Goal: Task Accomplishment & Management: Manage account settings

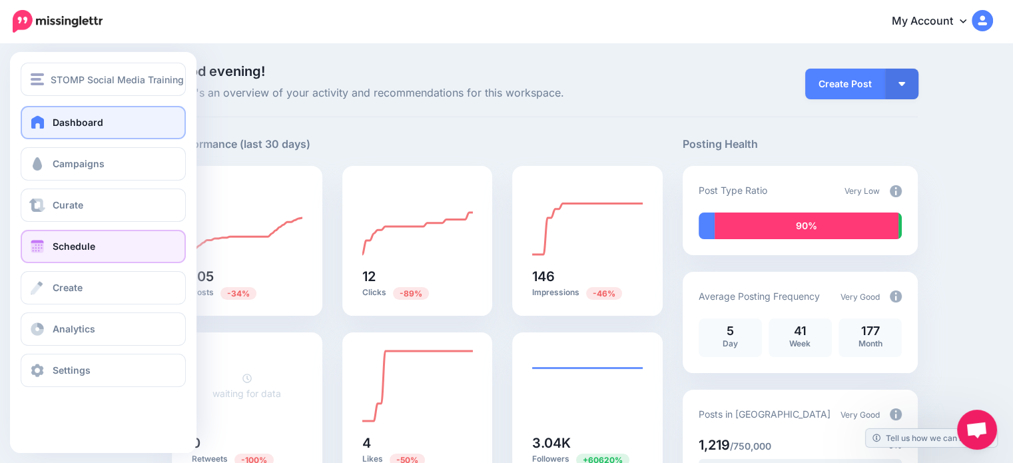
click at [103, 238] on link "Schedule" at bounding box center [103, 246] width 165 height 33
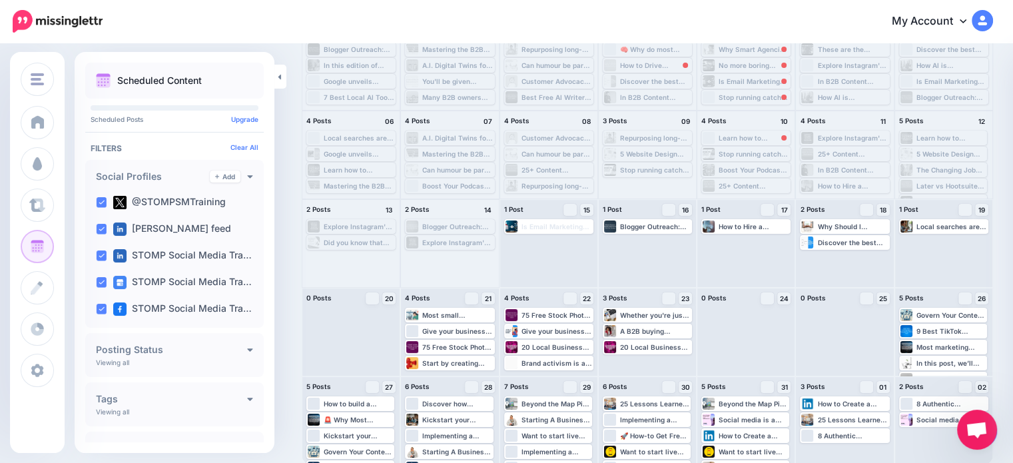
scroll to position [123, 0]
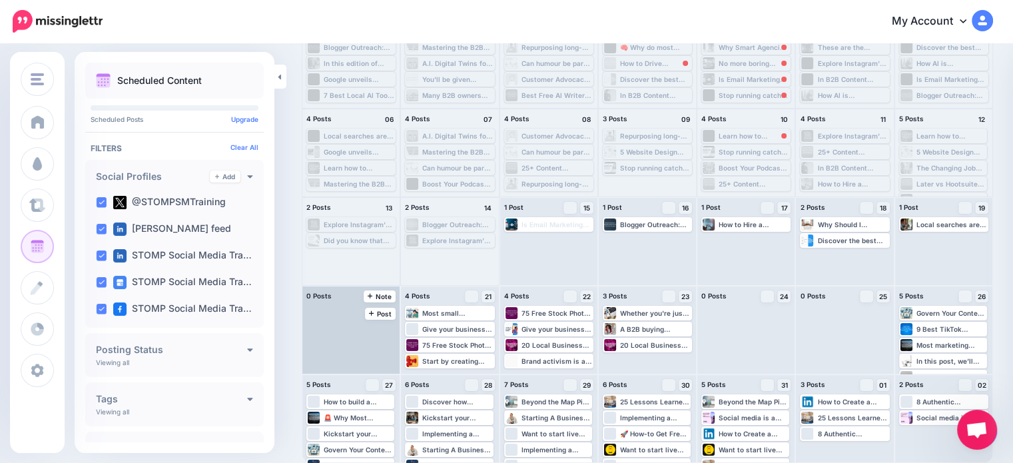
click at [387, 336] on div at bounding box center [350, 329] width 97 height 87
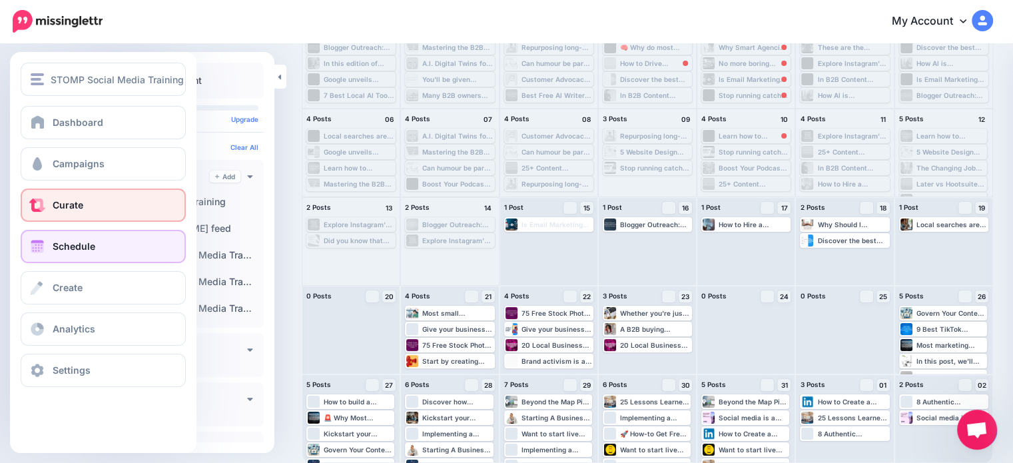
click at [46, 209] on link "Curate" at bounding box center [103, 204] width 165 height 33
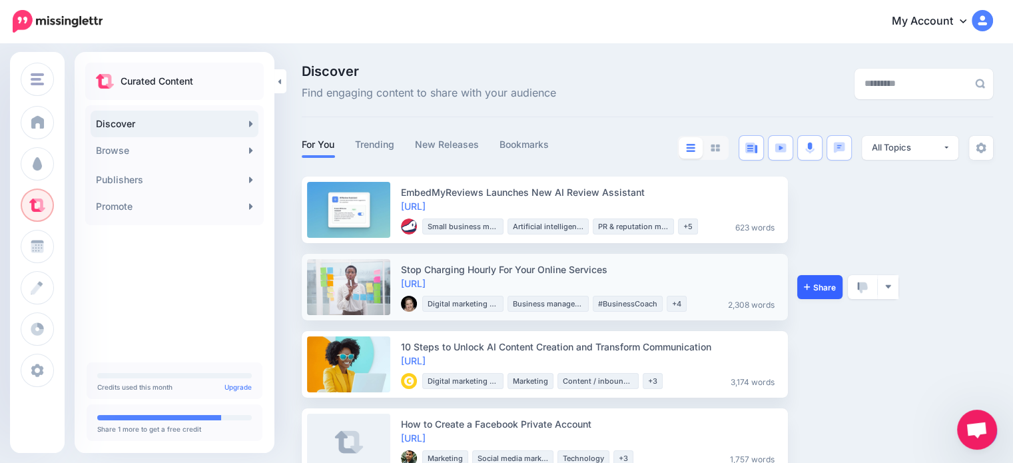
click at [815, 298] on link "Share" at bounding box center [819, 287] width 45 height 24
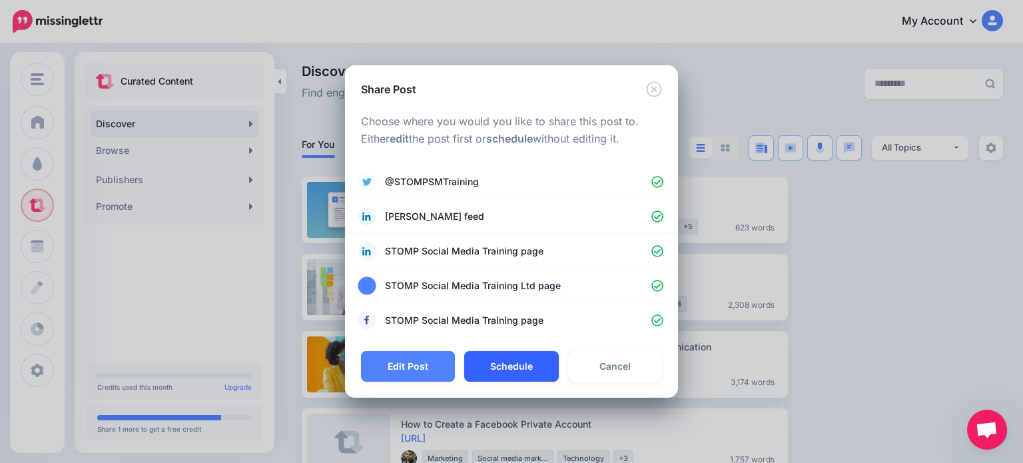
click at [527, 356] on button "Schedule" at bounding box center [511, 366] width 94 height 31
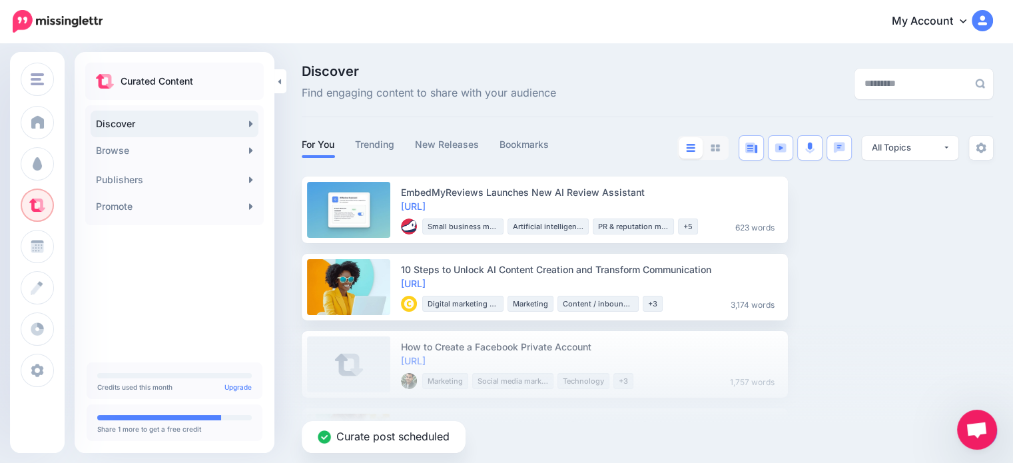
click at [919, 335] on div "Curate post scheduled" at bounding box center [506, 393] width 1013 height 140
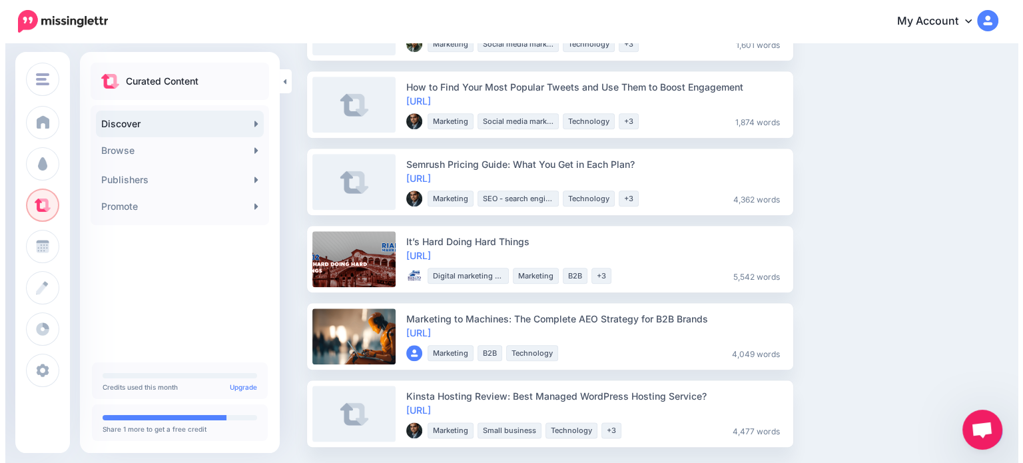
scroll to position [1518, 0]
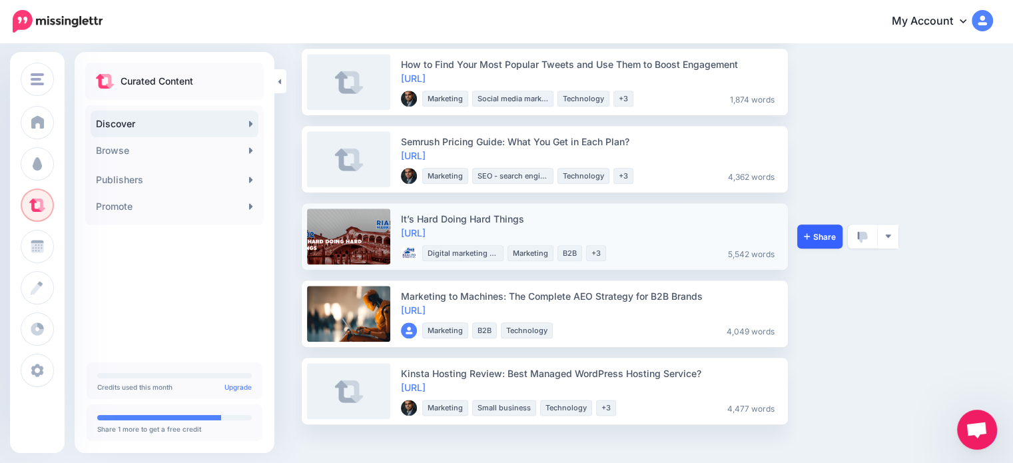
click at [823, 244] on link "Share" at bounding box center [819, 236] width 45 height 24
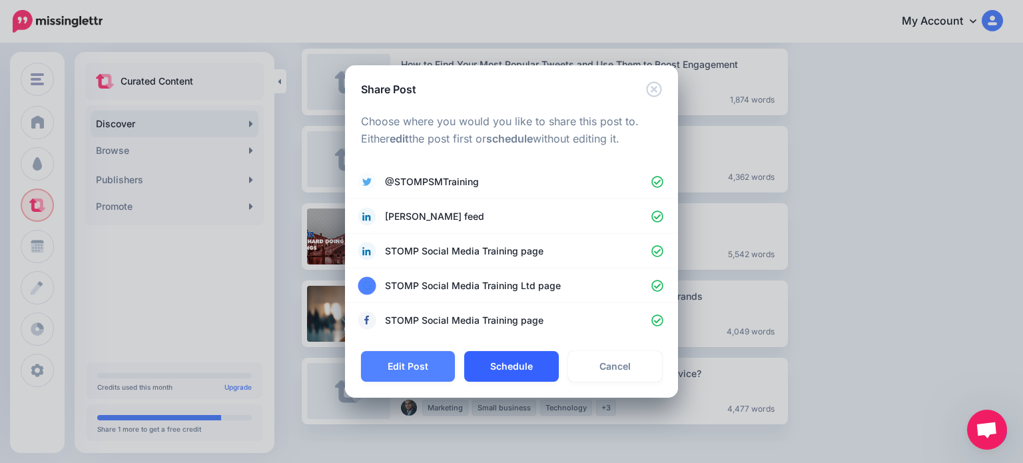
click at [531, 358] on button "Schedule" at bounding box center [511, 366] width 94 height 31
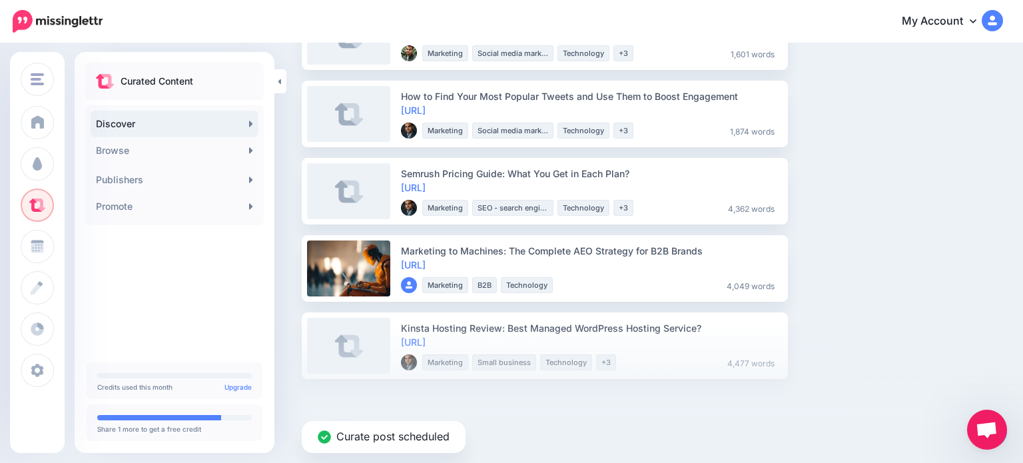
scroll to position [1485, 0]
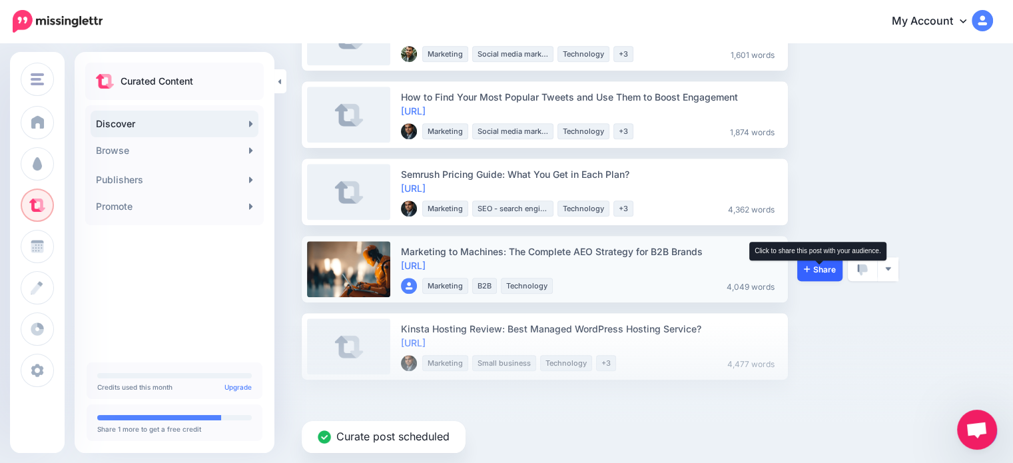
click at [826, 271] on span "Share" at bounding box center [820, 269] width 32 height 9
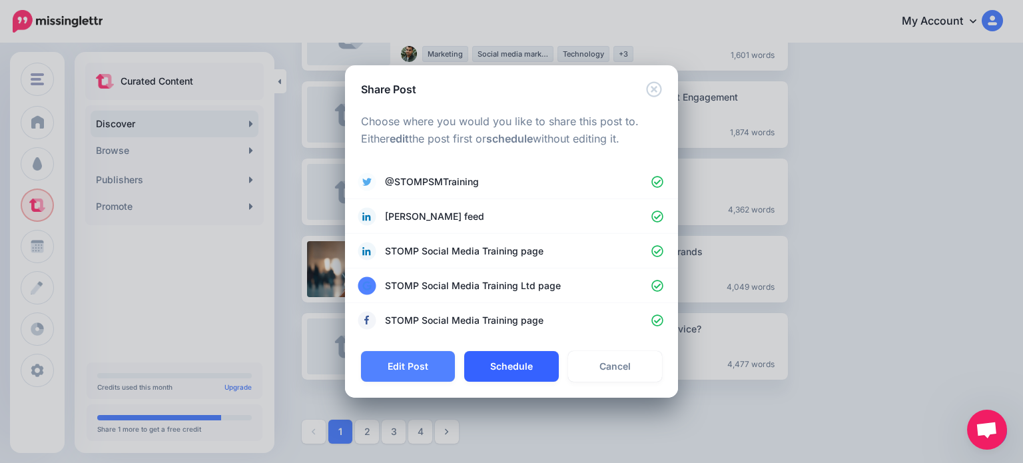
click at [491, 362] on button "Schedule" at bounding box center [511, 366] width 94 height 31
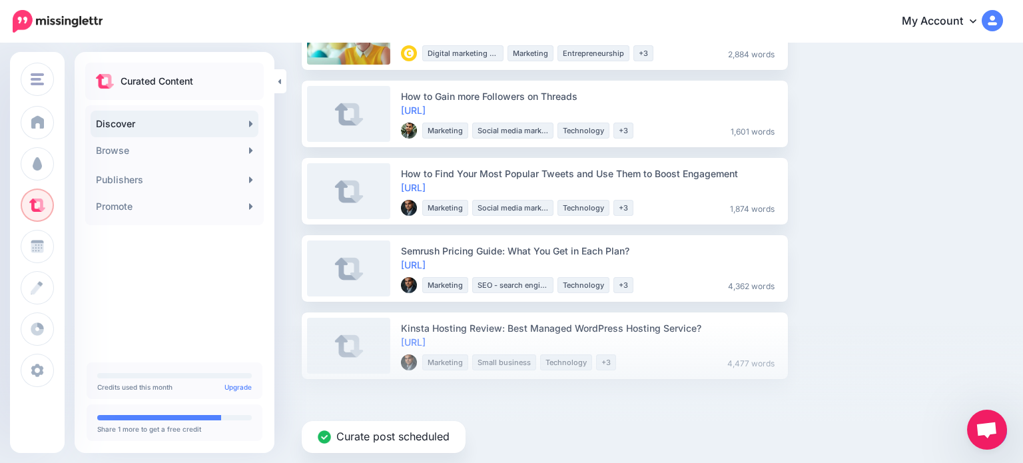
scroll to position [1408, 0]
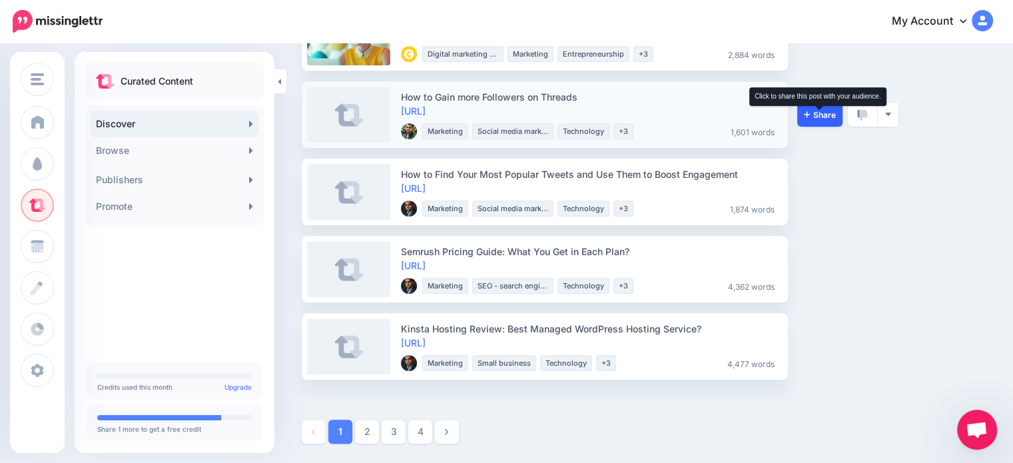
click at [819, 113] on span "Share" at bounding box center [820, 115] width 32 height 9
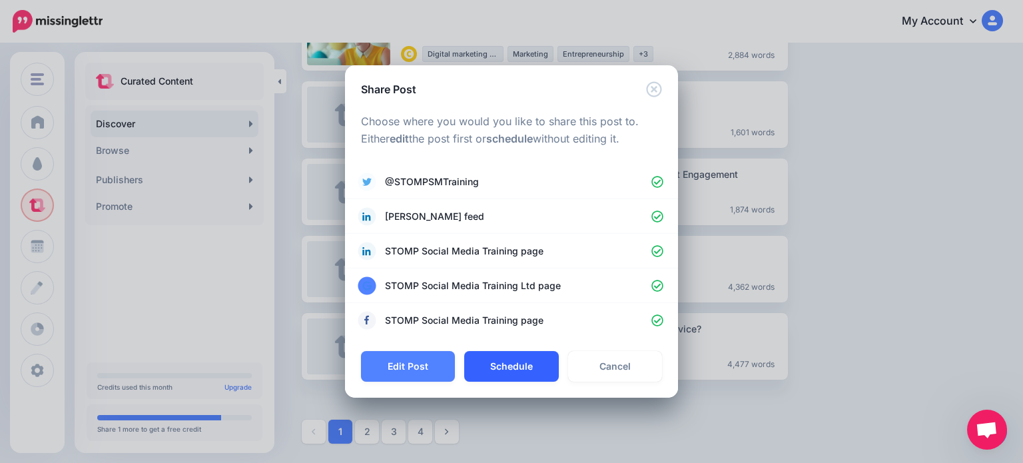
click at [496, 363] on button "Schedule" at bounding box center [511, 366] width 94 height 31
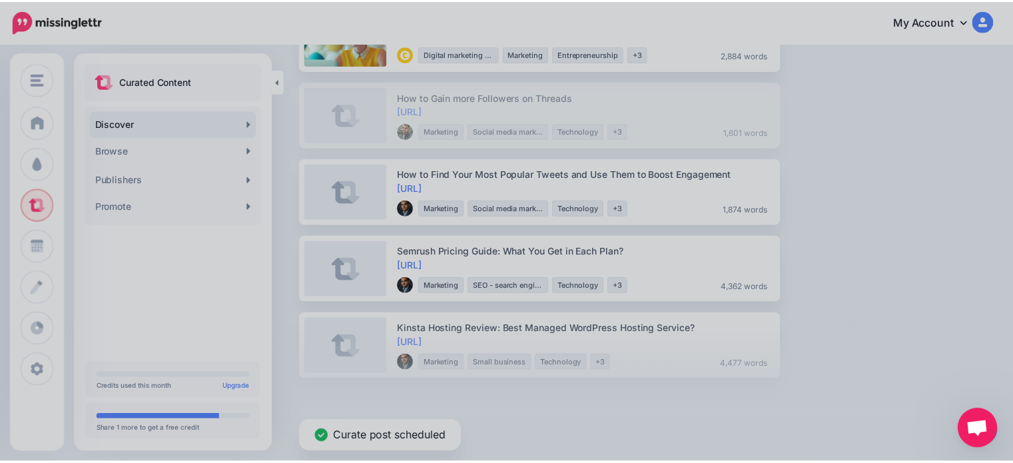
scroll to position [1331, 0]
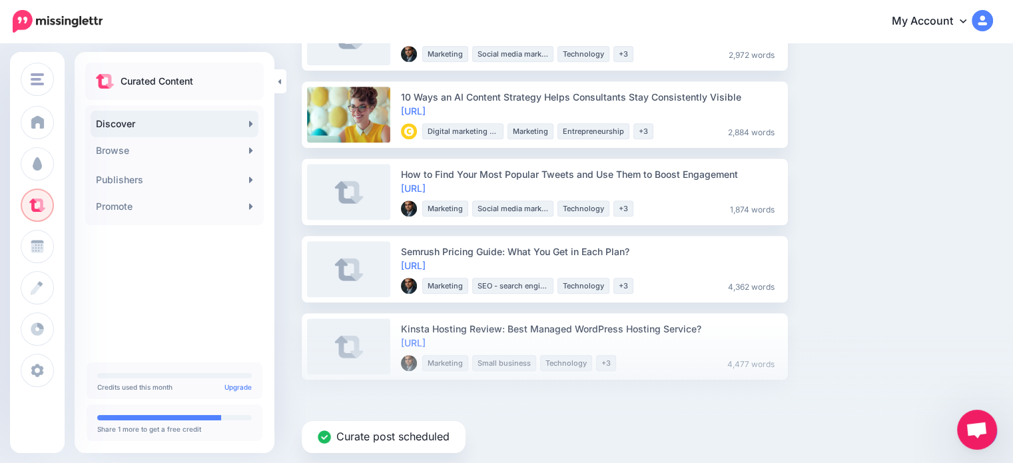
click at [925, 329] on div "Curate post scheduled" at bounding box center [506, 393] width 1013 height 140
click at [360, 438] on link "2" at bounding box center [367, 431] width 24 height 24
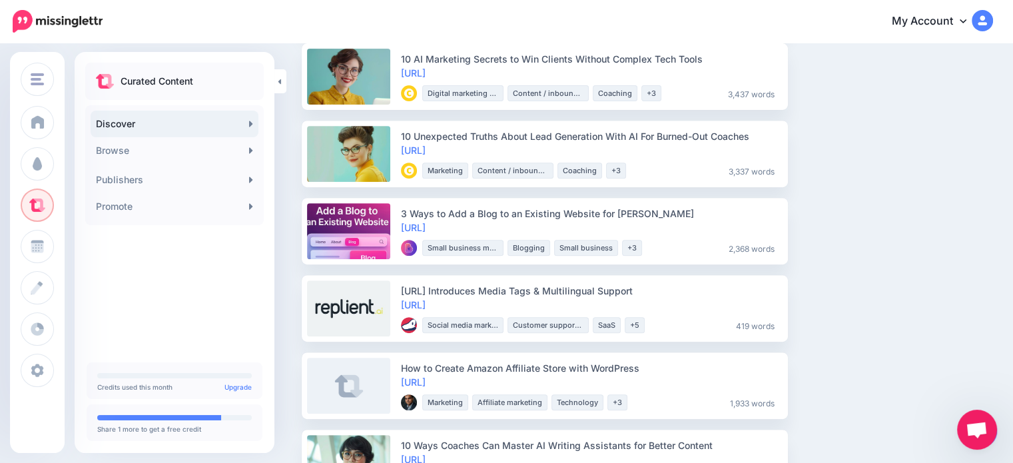
scroll to position [533, 0]
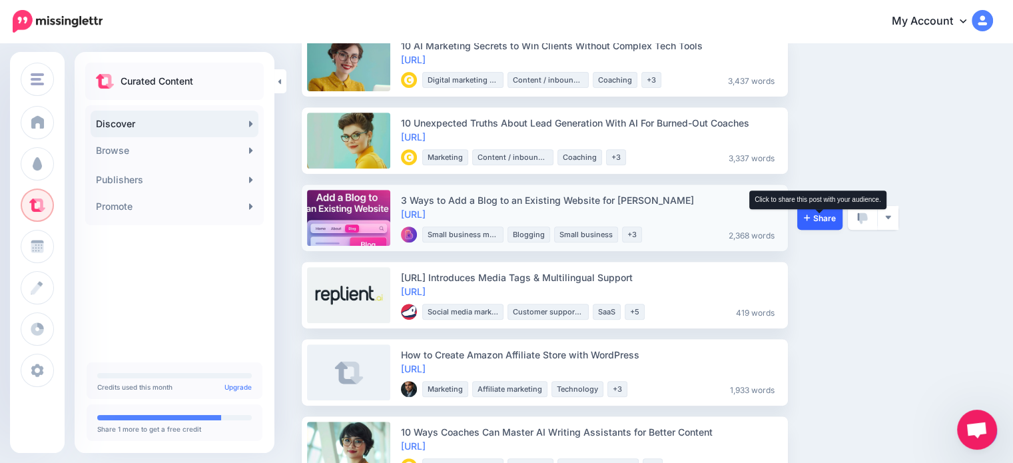
click at [814, 221] on span "Share" at bounding box center [820, 218] width 32 height 9
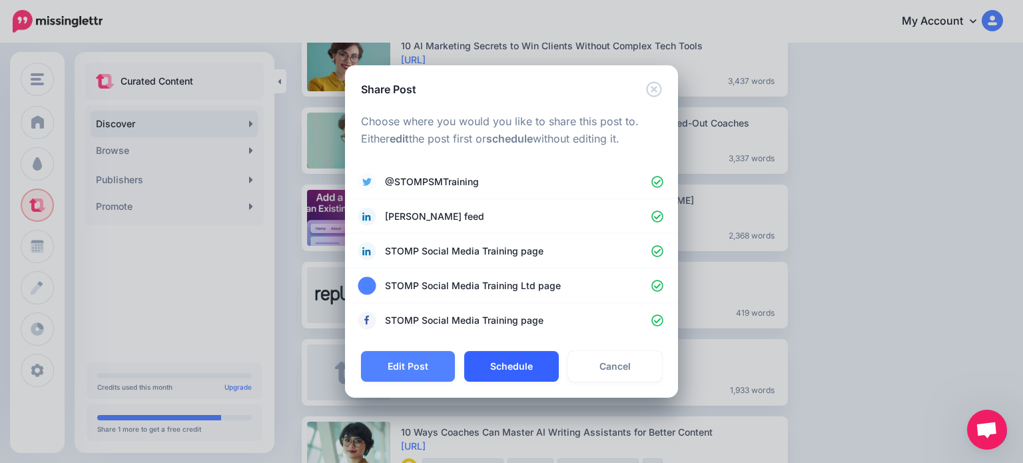
click at [486, 368] on button "Schedule" at bounding box center [511, 366] width 94 height 31
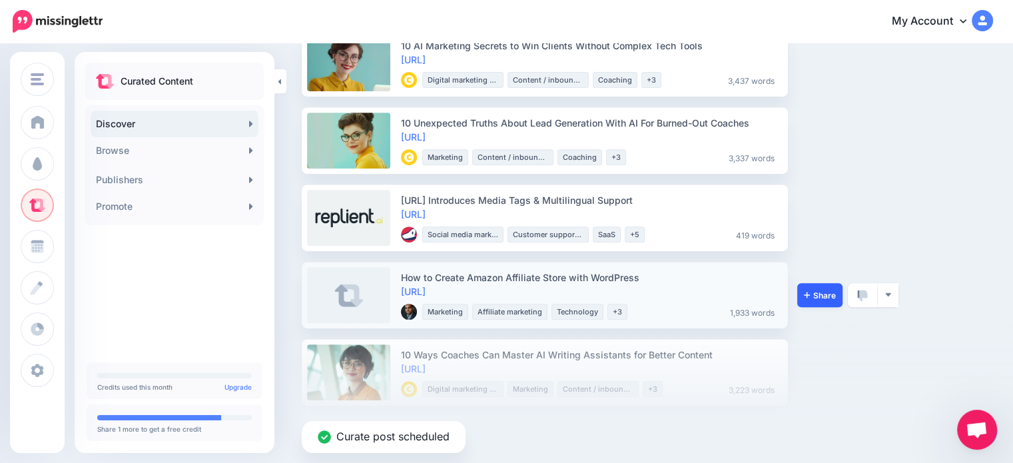
click at [838, 302] on link "Share" at bounding box center [819, 295] width 45 height 24
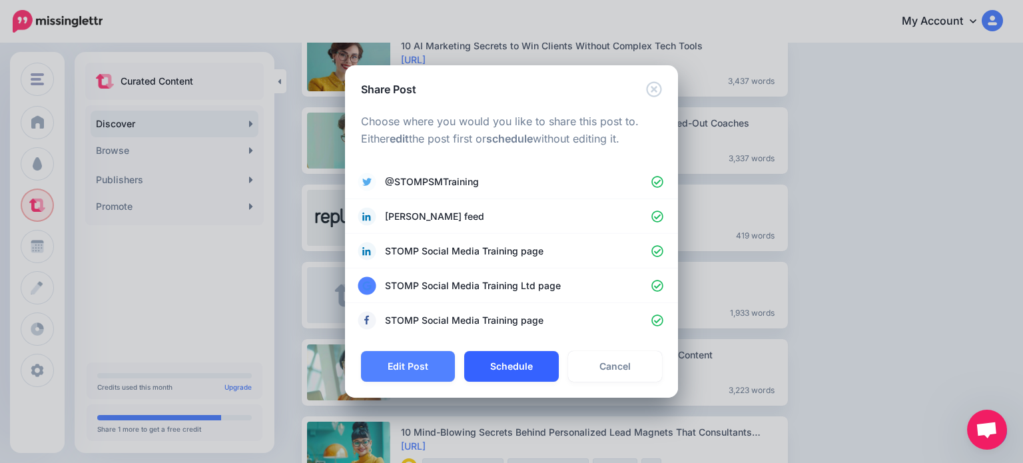
click at [501, 370] on button "Schedule" at bounding box center [511, 366] width 94 height 31
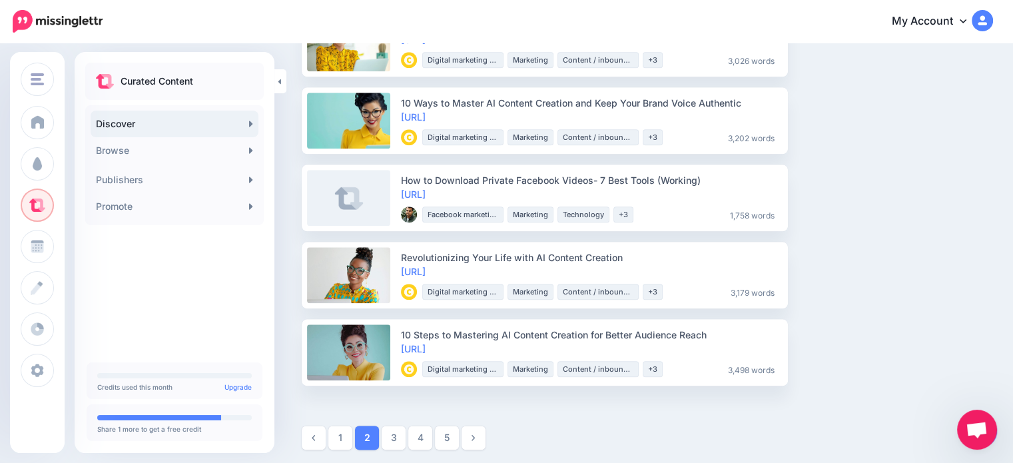
scroll to position [1485, 0]
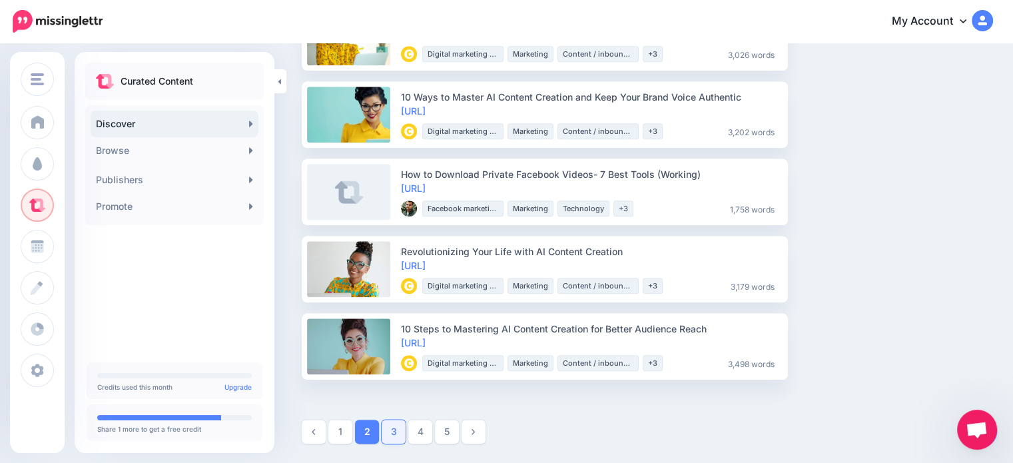
click at [392, 436] on link "3" at bounding box center [394, 431] width 24 height 24
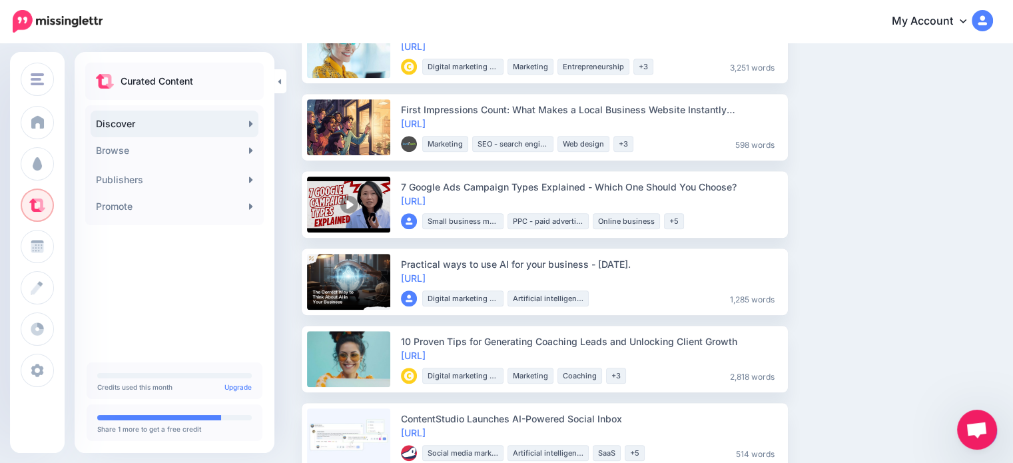
scroll to position [932, 0]
click at [808, 205] on icon at bounding box center [807, 204] width 6 height 8
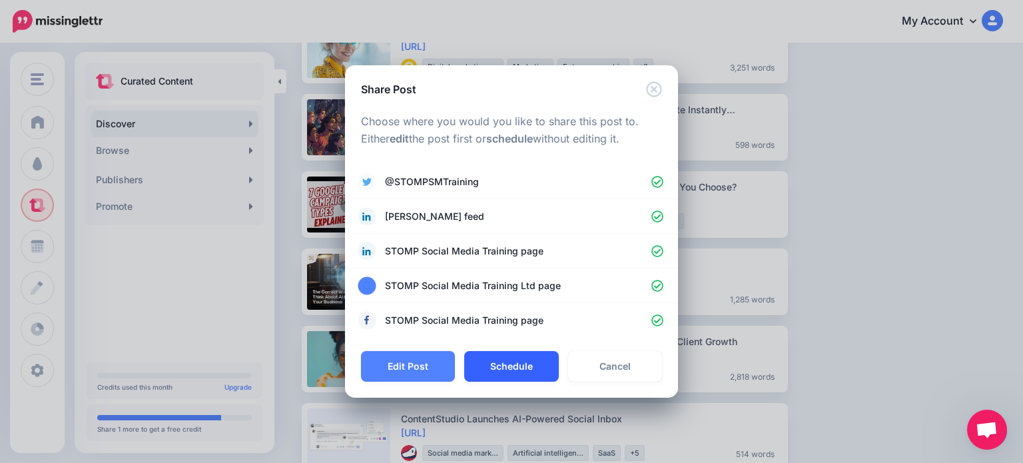
click at [501, 366] on button "Schedule" at bounding box center [511, 366] width 94 height 31
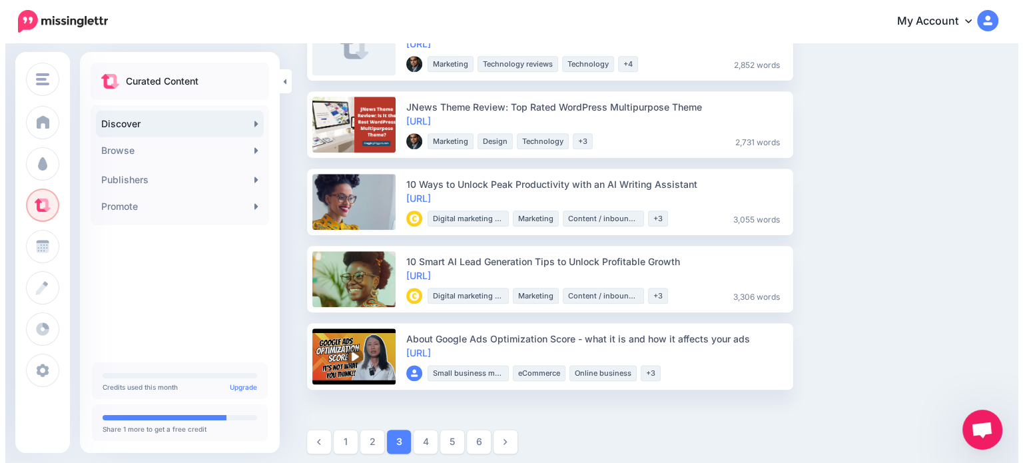
scroll to position [1563, 0]
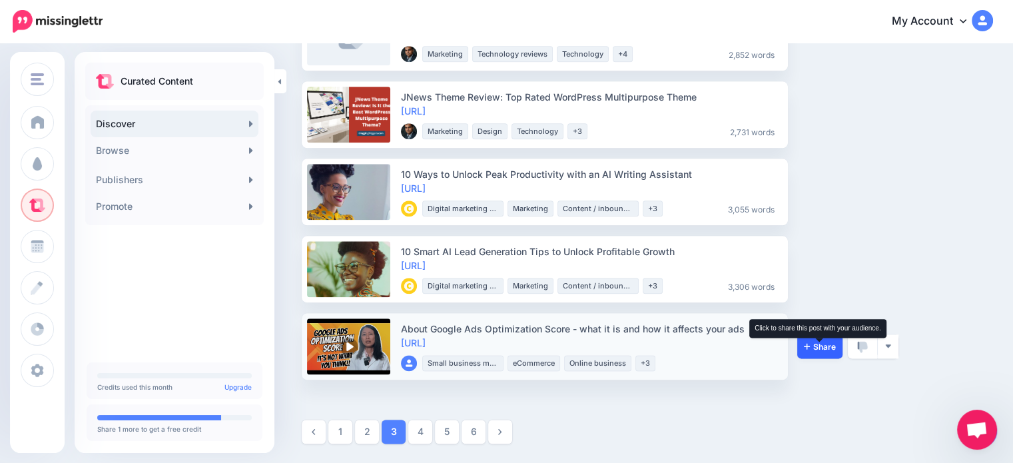
click at [832, 350] on span "Share" at bounding box center [820, 346] width 32 height 9
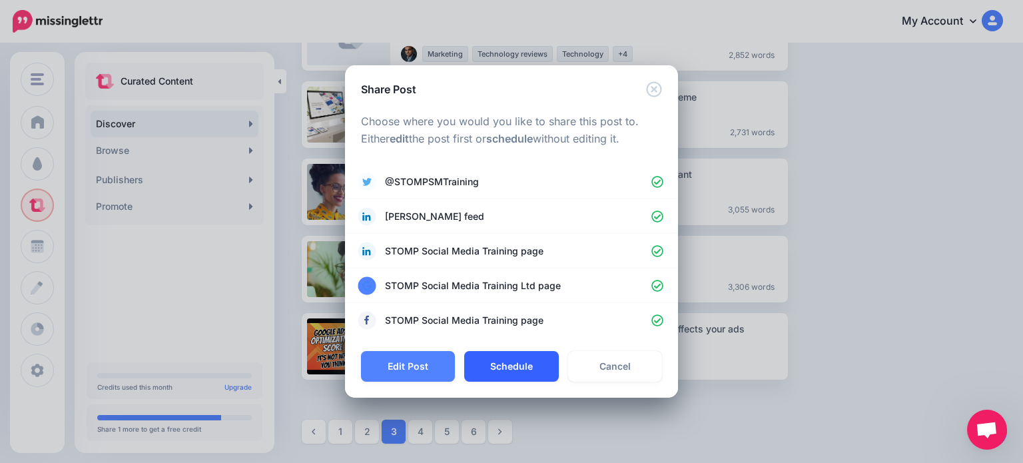
click at [543, 373] on button "Schedule" at bounding box center [511, 366] width 94 height 31
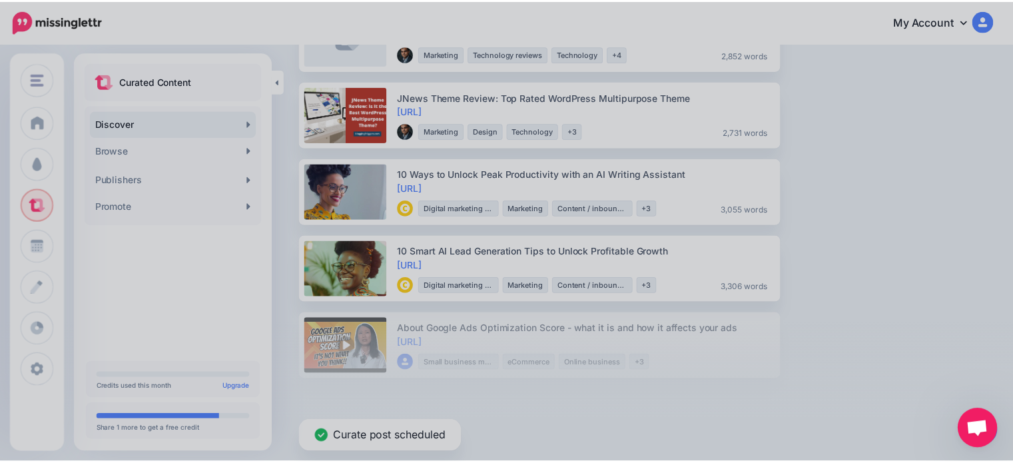
scroll to position [1485, 0]
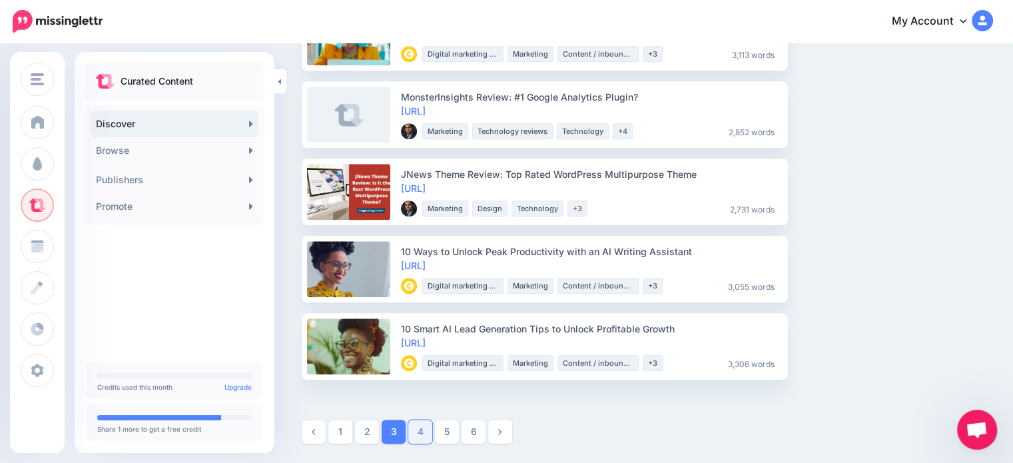
click at [426, 433] on link "4" at bounding box center [420, 431] width 24 height 24
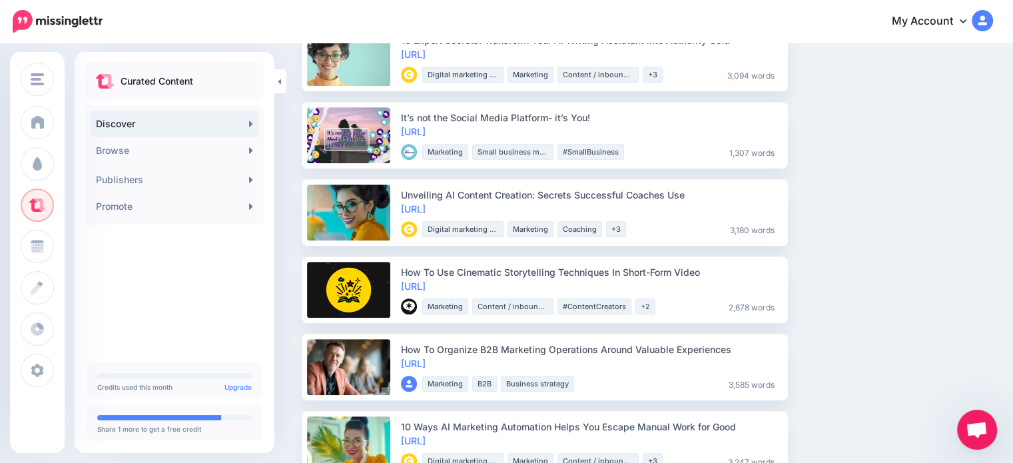
scroll to position [719, 0]
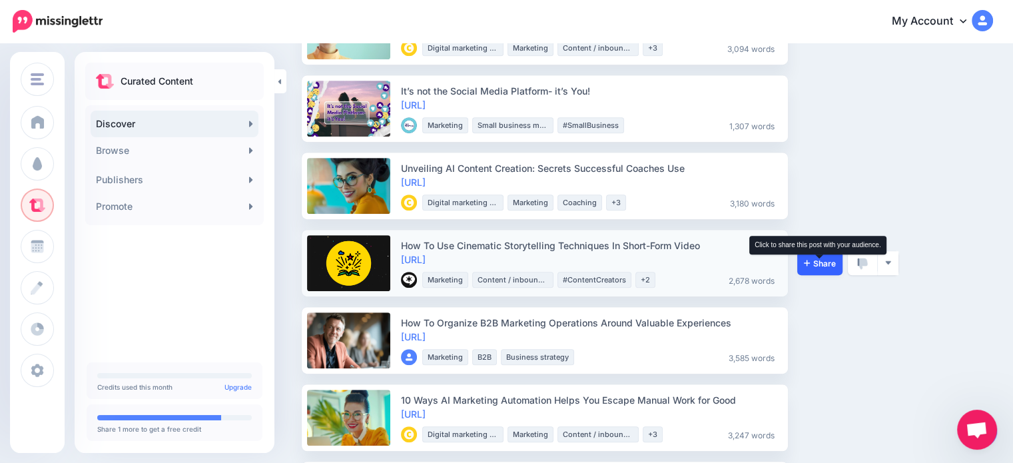
click at [827, 259] on span "Share" at bounding box center [820, 263] width 32 height 9
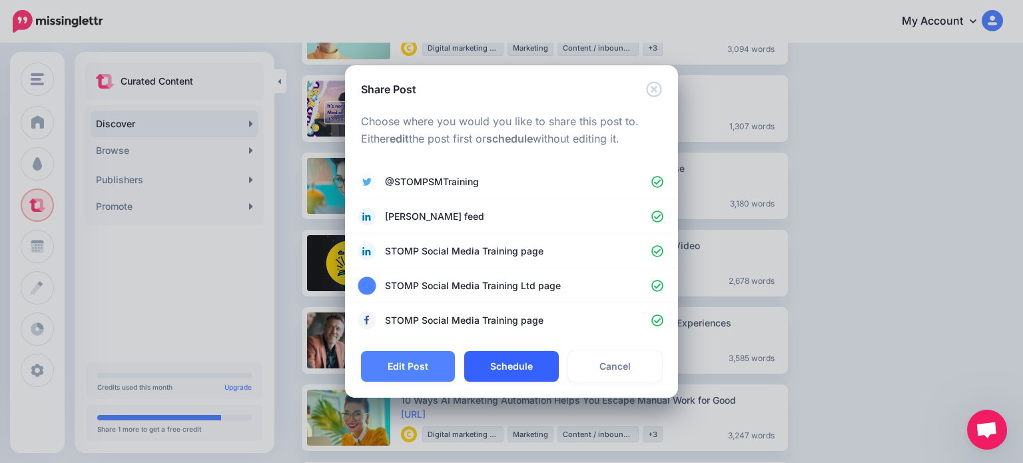
click at [513, 367] on button "Schedule" at bounding box center [511, 366] width 94 height 31
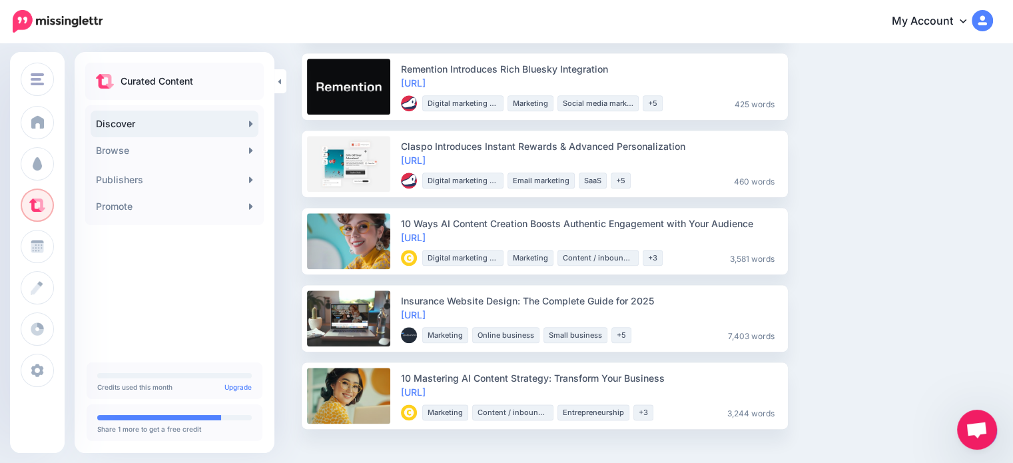
scroll to position [1563, 0]
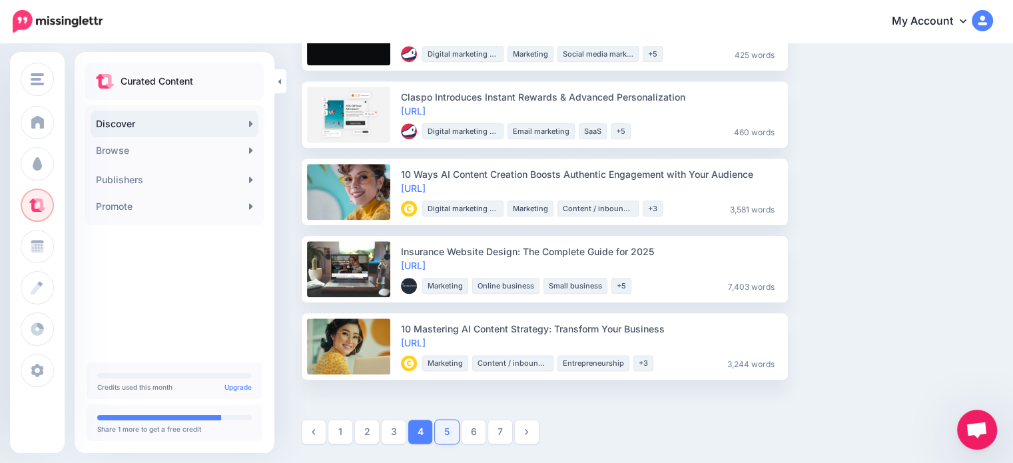
click at [446, 430] on link "5" at bounding box center [447, 431] width 24 height 24
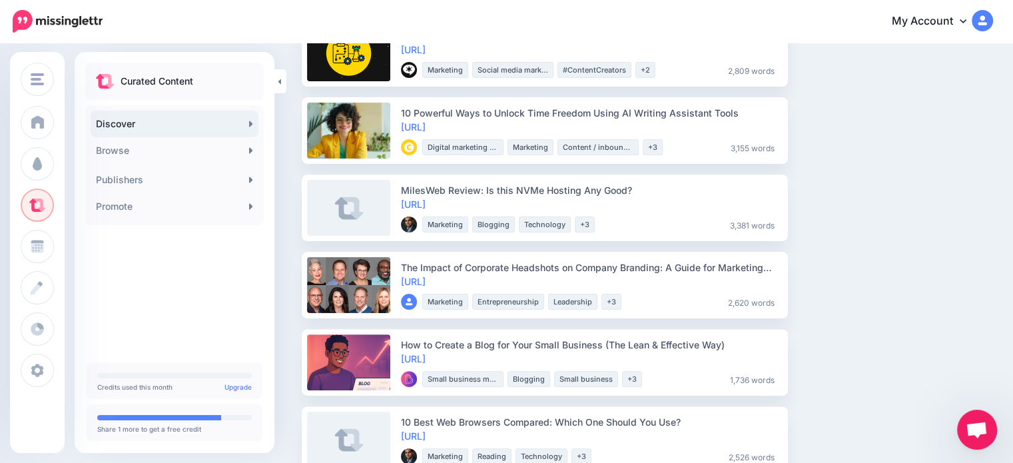
scroll to position [320, 0]
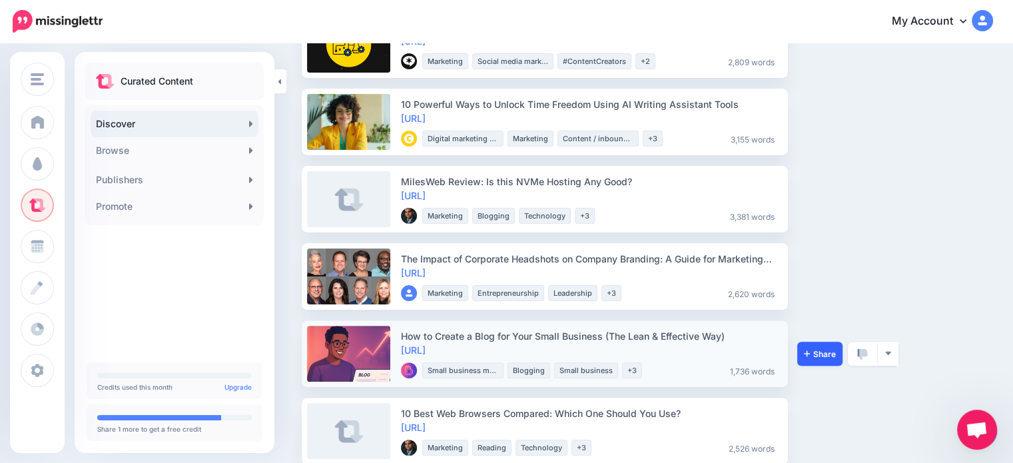
click at [836, 349] on link "Share" at bounding box center [819, 354] width 45 height 24
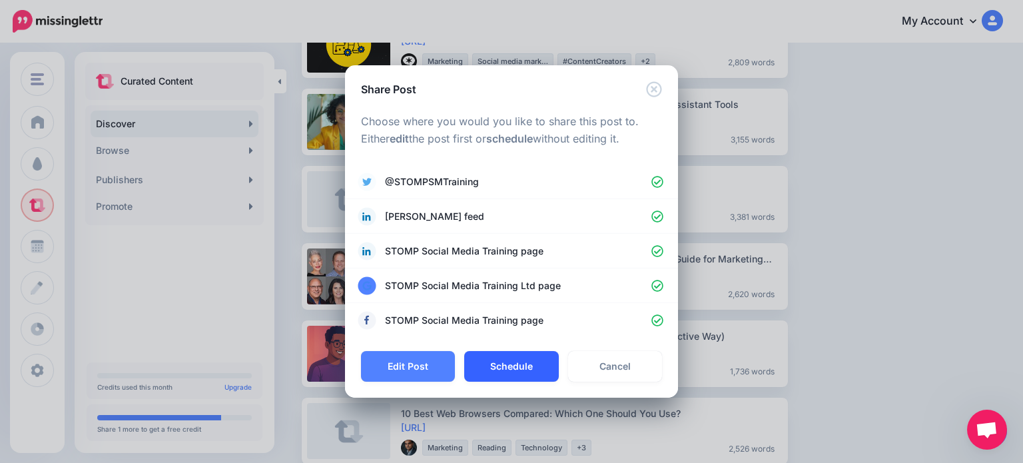
click at [498, 369] on button "Schedule" at bounding box center [511, 366] width 94 height 31
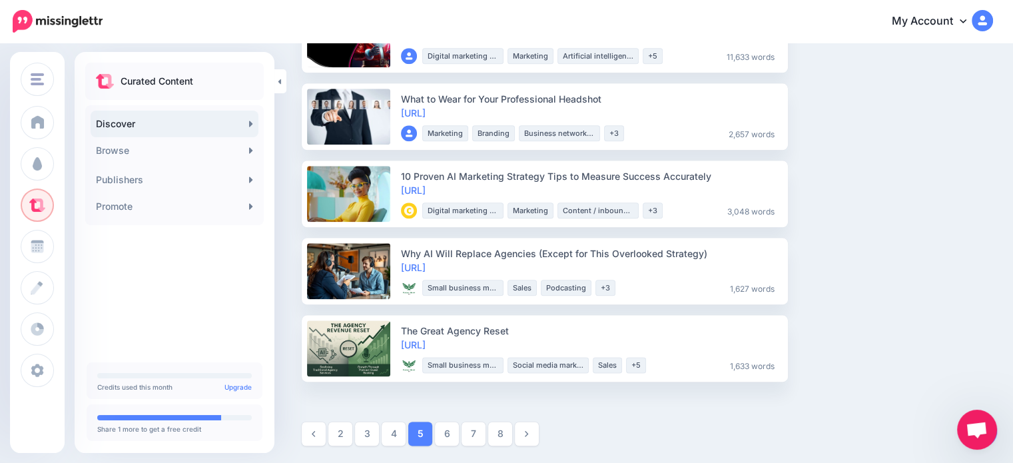
scroll to position [1563, 0]
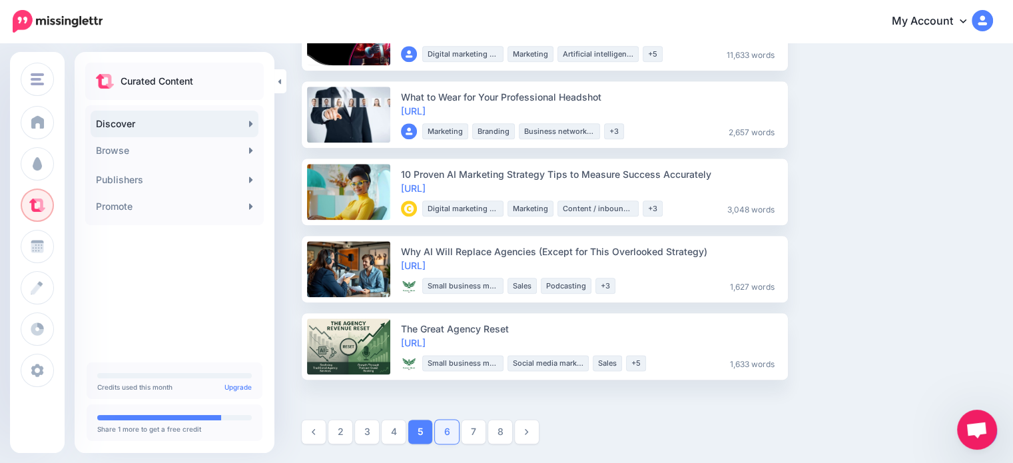
click at [454, 428] on link "6" at bounding box center [447, 431] width 24 height 24
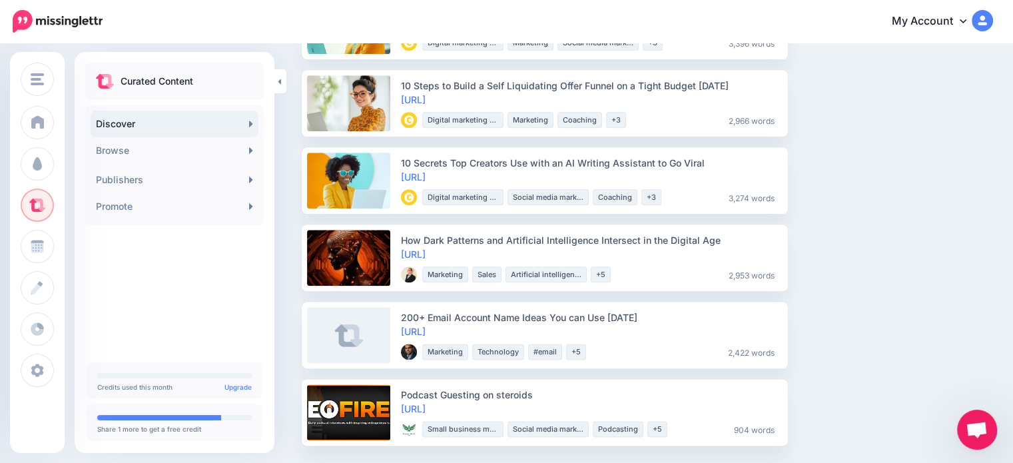
scroll to position [1640, 0]
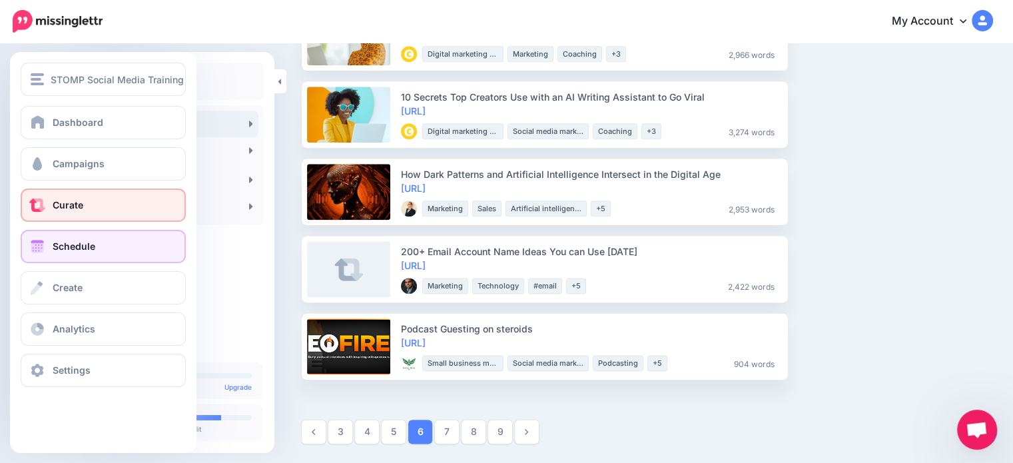
click at [75, 239] on link "Schedule" at bounding box center [103, 246] width 165 height 33
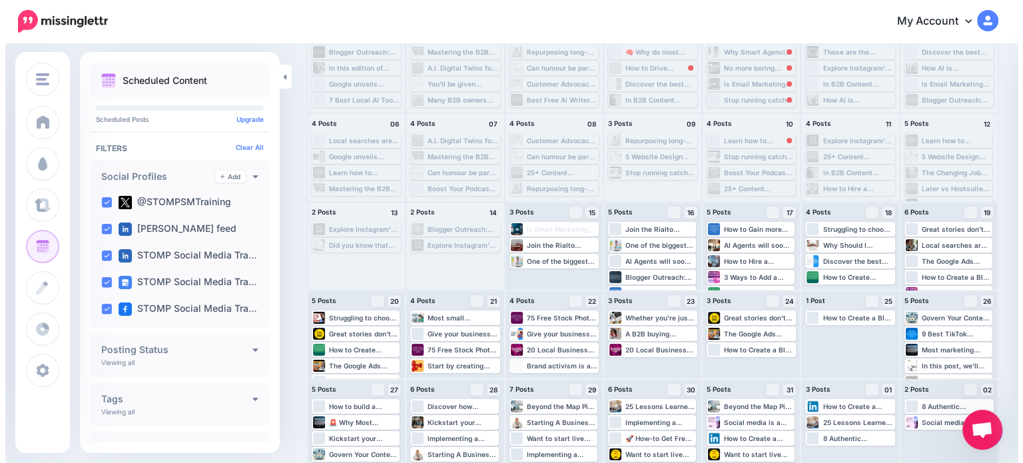
scroll to position [123, 0]
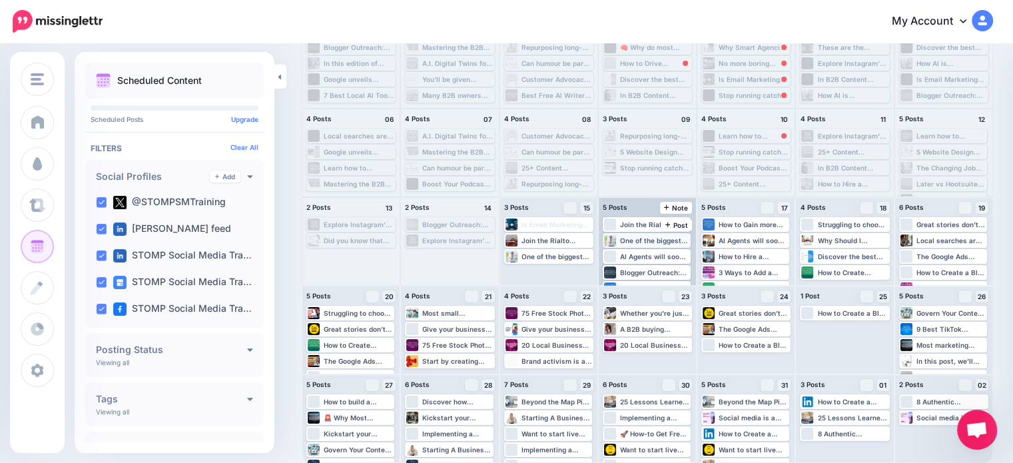
click at [653, 242] on div "One of the biggest deterrents to hourly pricing is that the more proficient you…" at bounding box center [654, 240] width 69 height 8
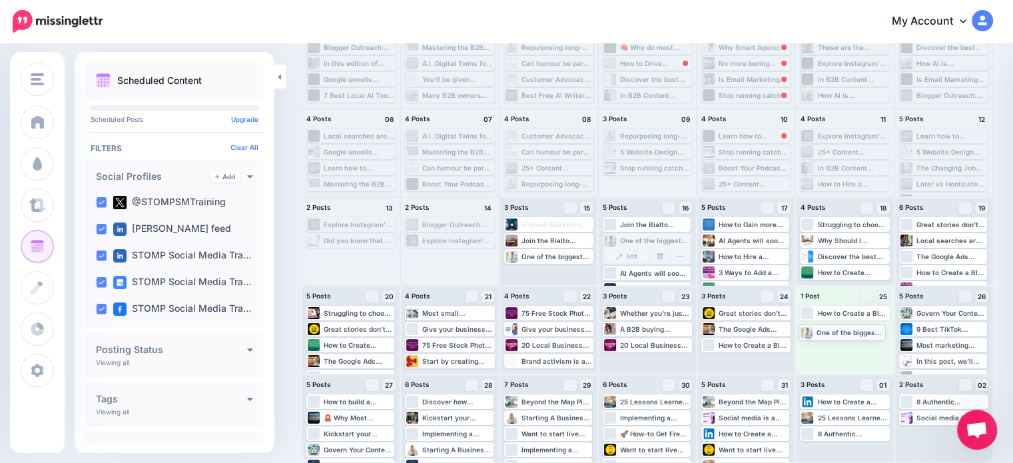
drag, startPoint x: 653, startPoint y: 242, endPoint x: 845, endPoint y: 333, distance: 212.3
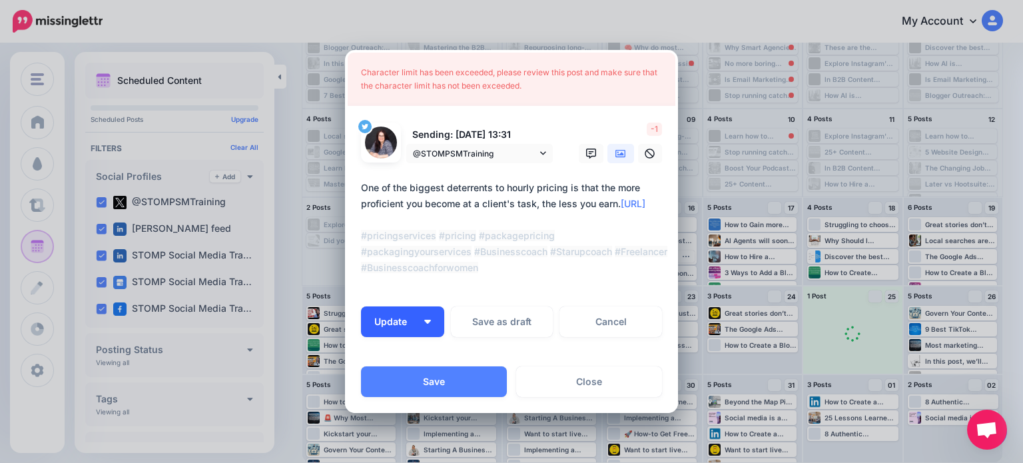
click at [434, 320] on button "Update" at bounding box center [402, 321] width 83 height 31
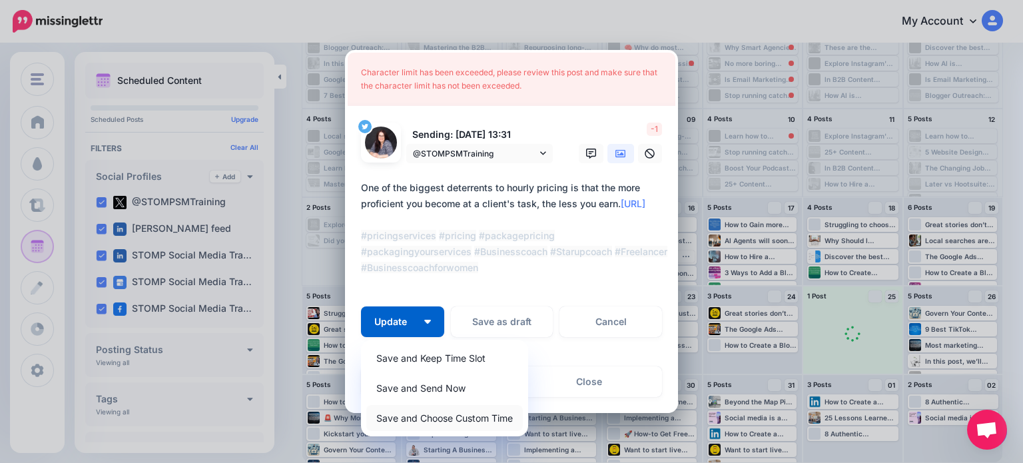
click at [461, 423] on link "Save and Choose Custom Time" at bounding box center [444, 418] width 156 height 26
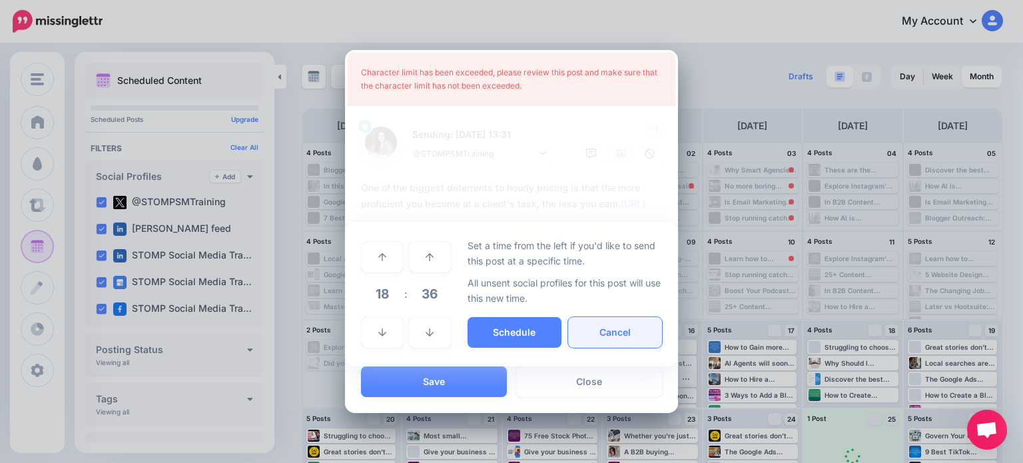
click at [602, 335] on button "Cancel" at bounding box center [615, 332] width 94 height 31
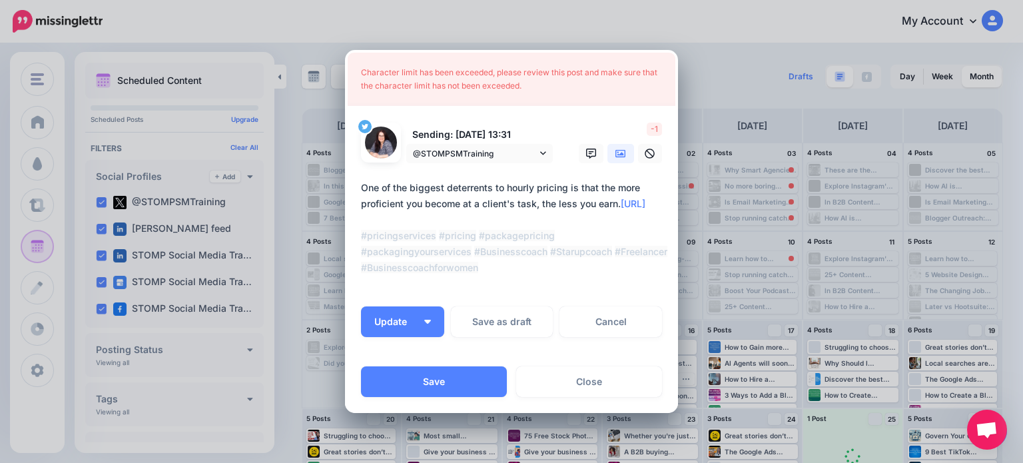
click at [514, 208] on textarea "**********" at bounding box center [514, 236] width 306 height 112
click at [493, 201] on textarea "**********" at bounding box center [514, 236] width 306 height 112
type textarea "**********"
click at [439, 381] on div "***** 18 : 36 00 01 02 03 04 05 06 07 08 09 10 11 12 13 14 15 16 17 18 19 20 21…" at bounding box center [511, 438] width 333 height 144
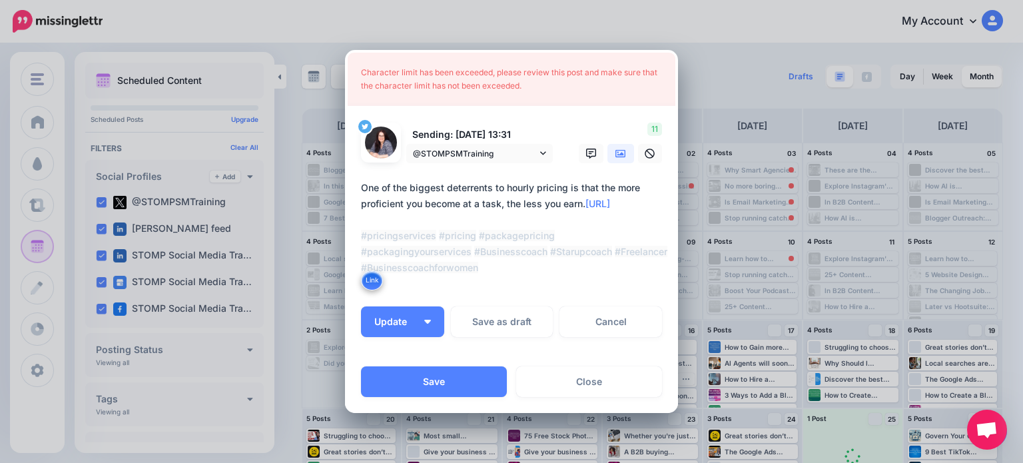
click at [439, 381] on div "***** 18 : 36 00 01 02 03 04 05 06 07 08 09 10 11 12 13 14 15 16 17 18 19 20 21…" at bounding box center [511, 438] width 333 height 144
click at [424, 330] on button "Update" at bounding box center [402, 321] width 83 height 31
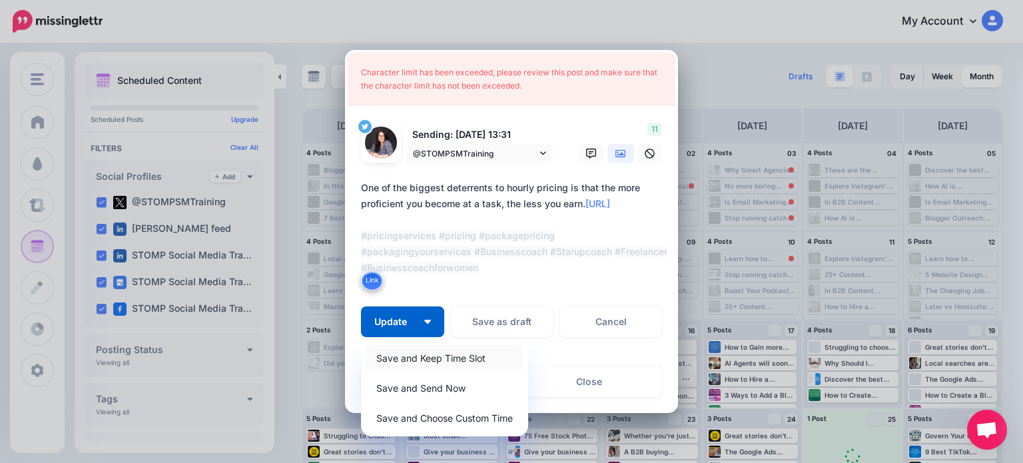
click at [455, 367] on link "Save and Keep Time Slot" at bounding box center [444, 358] width 156 height 26
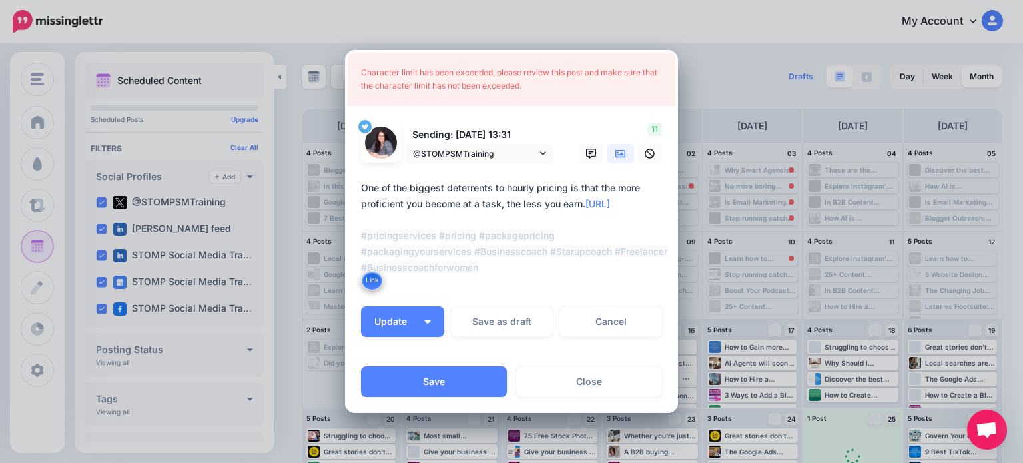
click at [445, 383] on div "***** 18 : 36 00 01 02 03 04 05 06 07 08 09 10 11 12 13 14 15 16 17 18 19 20 21…" at bounding box center [511, 438] width 333 height 144
click at [716, 178] on div "Character limit has been exceeded, please review this post and make sure that t…" at bounding box center [511, 231] width 1023 height 463
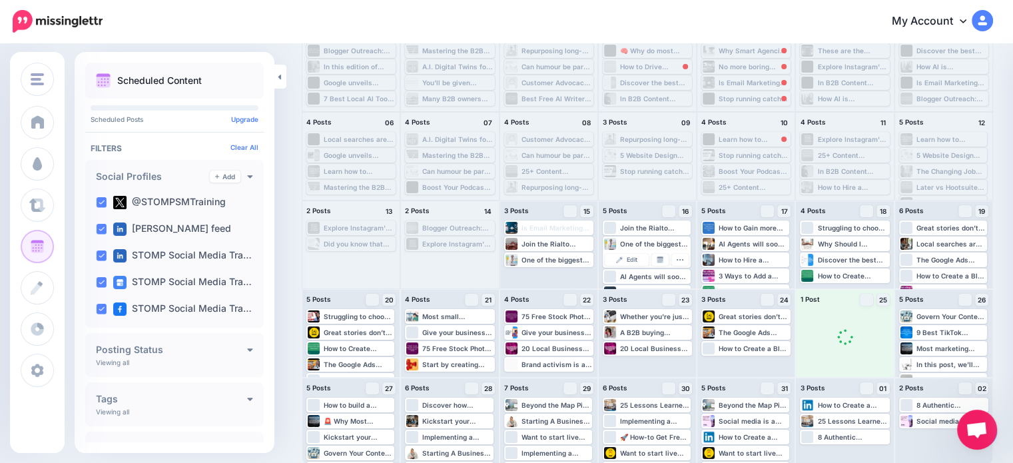
scroll to position [123, 0]
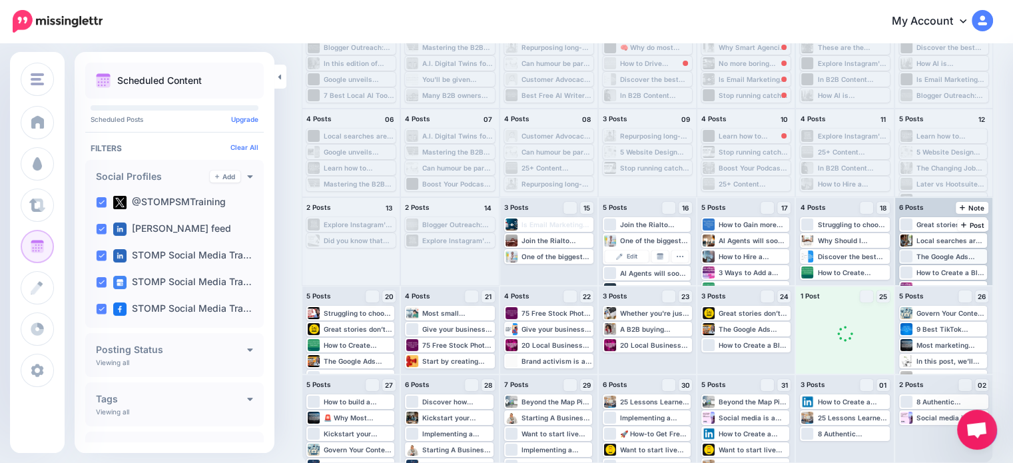
click at [955, 254] on div "The Google Ads Optimization score isn’t proof of whether ads are working or not…" at bounding box center [950, 256] width 69 height 8
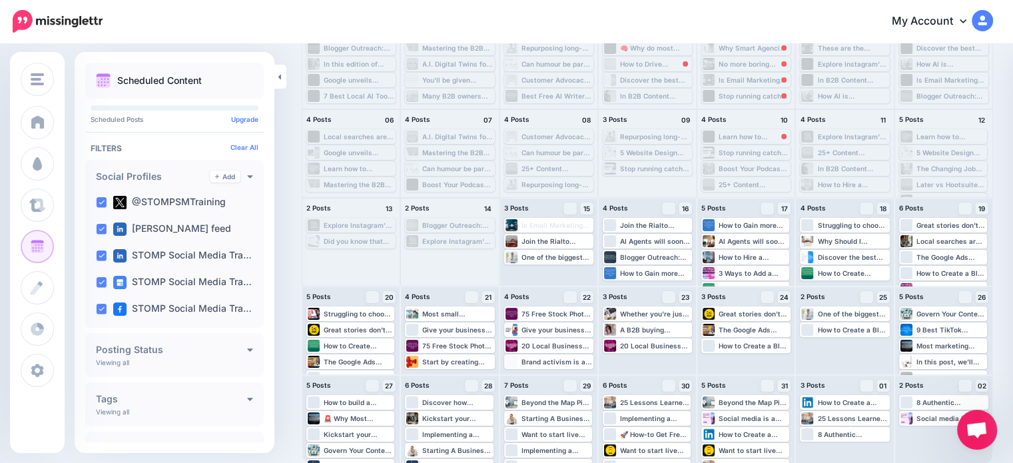
scroll to position [123, 0]
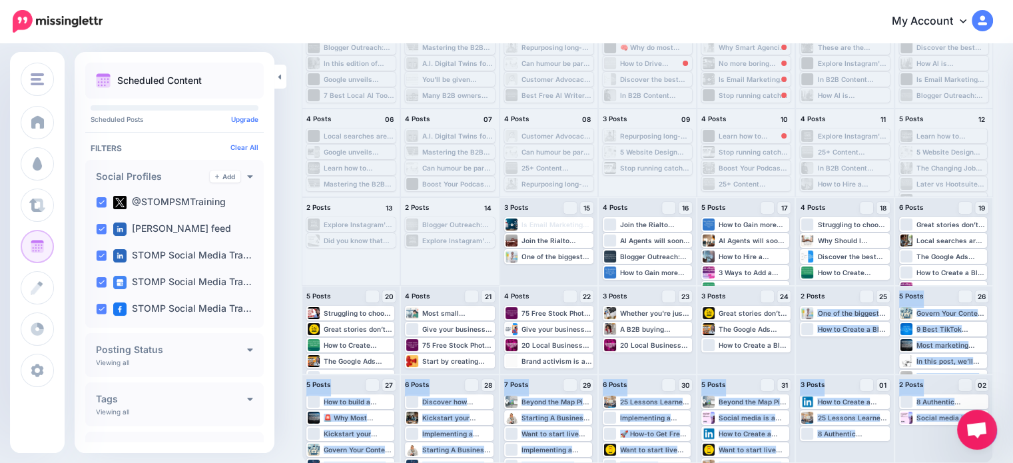
drag, startPoint x: 890, startPoint y: 327, endPoint x: 1022, endPoint y: 494, distance: 213.3
click at [1013, 340] on html "My Account Dashboard My Account Billing Logout" at bounding box center [506, 108] width 1013 height 463
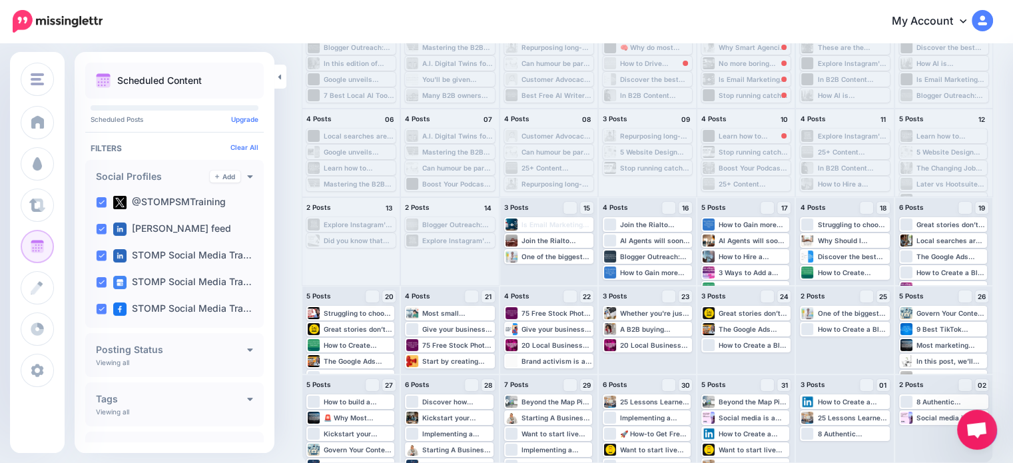
click at [296, 9] on div "My Account Dashboard My Account Billing Facebook Community Help Center Affiliat…" at bounding box center [556, 21] width 874 height 33
drag, startPoint x: 764, startPoint y: 266, endPoint x: 869, endPoint y: 340, distance: 128.0
drag, startPoint x: 977, startPoint y: 250, endPoint x: 972, endPoint y: 436, distance: 186.5
drag, startPoint x: 951, startPoint y: 330, endPoint x: 866, endPoint y: 454, distance: 150.0
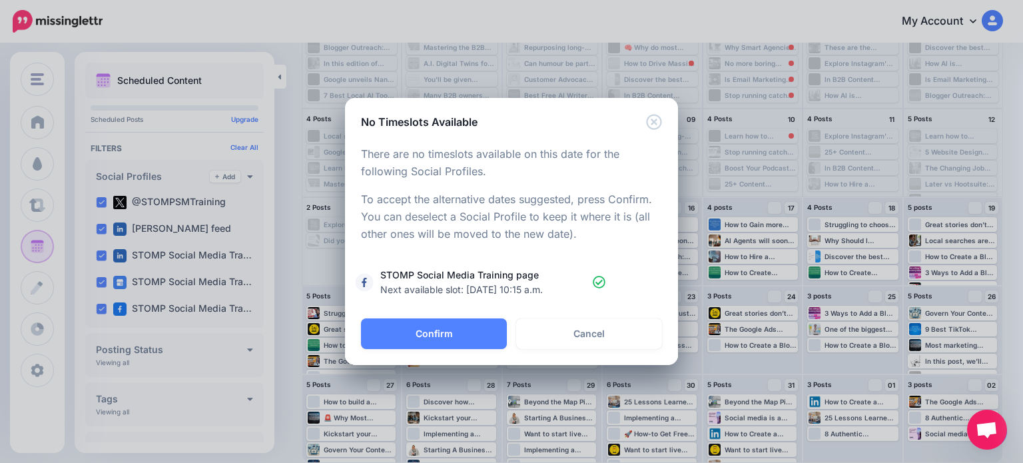
click at [439, 314] on div "Loading There are no timeslots available on this date for the following Social …" at bounding box center [511, 224] width 333 height 188
click at [439, 332] on button "Confirm" at bounding box center [434, 333] width 146 height 31
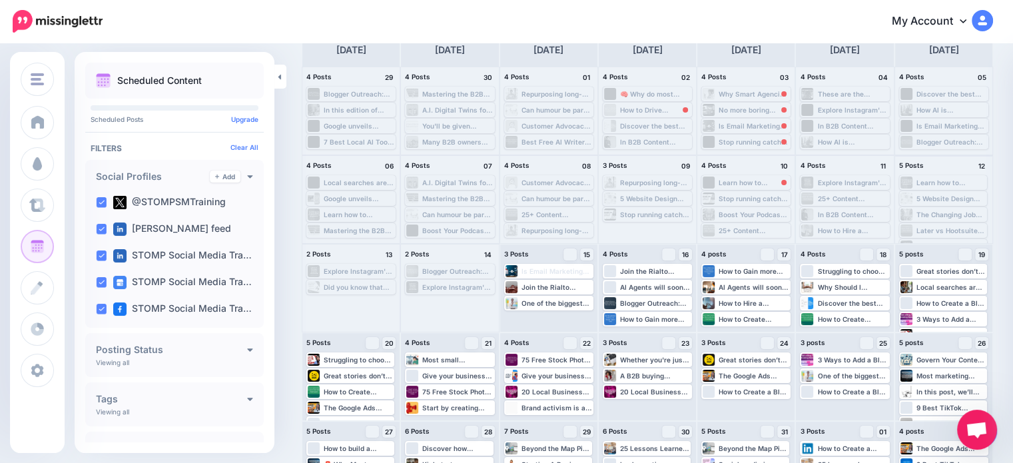
scroll to position [0, 0]
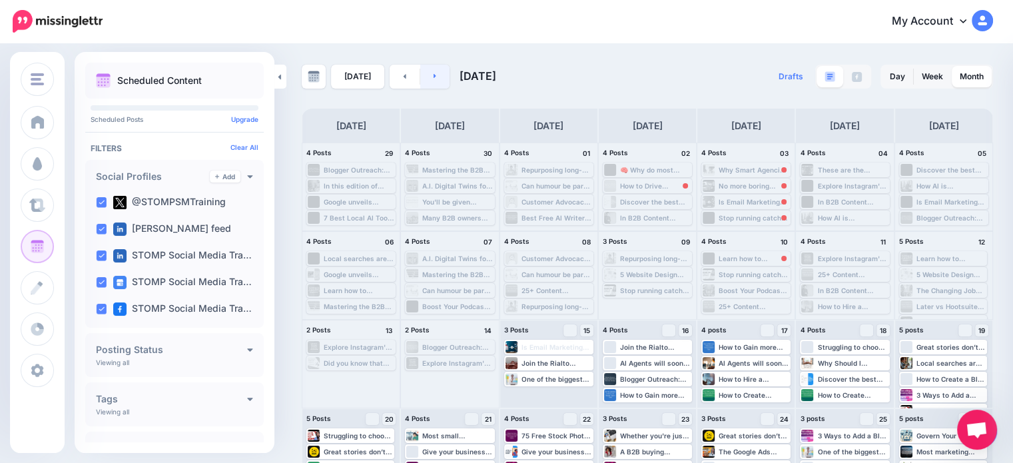
click at [439, 85] on link at bounding box center [435, 77] width 30 height 24
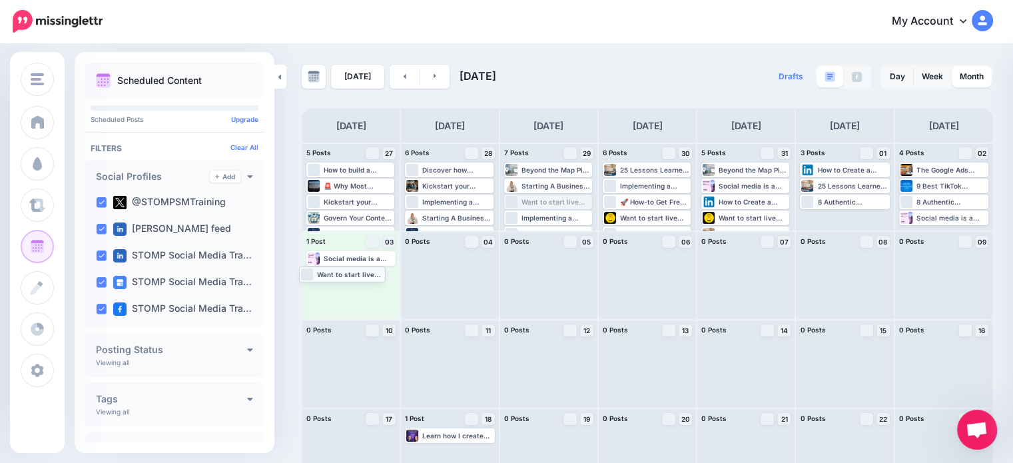
drag, startPoint x: 559, startPoint y: 204, endPoint x: 352, endPoint y: 276, distance: 219.8
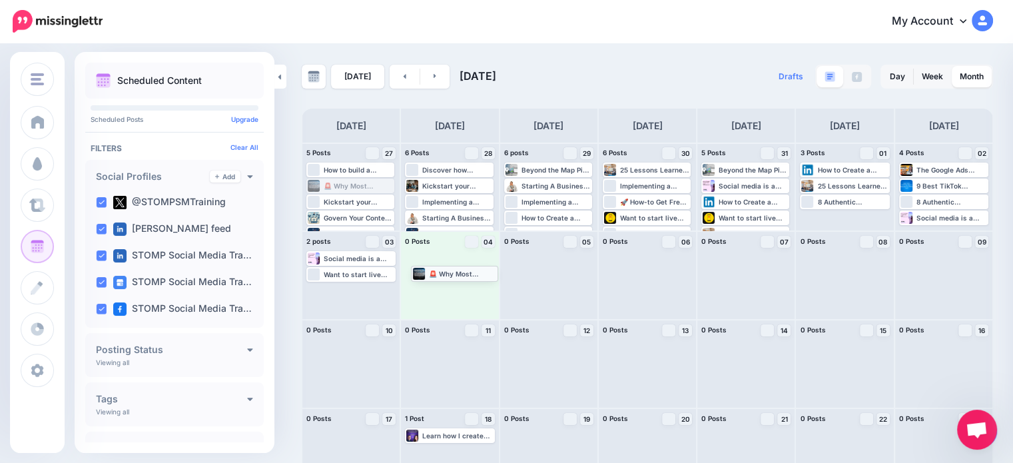
drag, startPoint x: 362, startPoint y: 186, endPoint x: 467, endPoint y: 273, distance: 136.1
drag, startPoint x: 442, startPoint y: 202, endPoint x: 434, endPoint y: 293, distance: 91.6
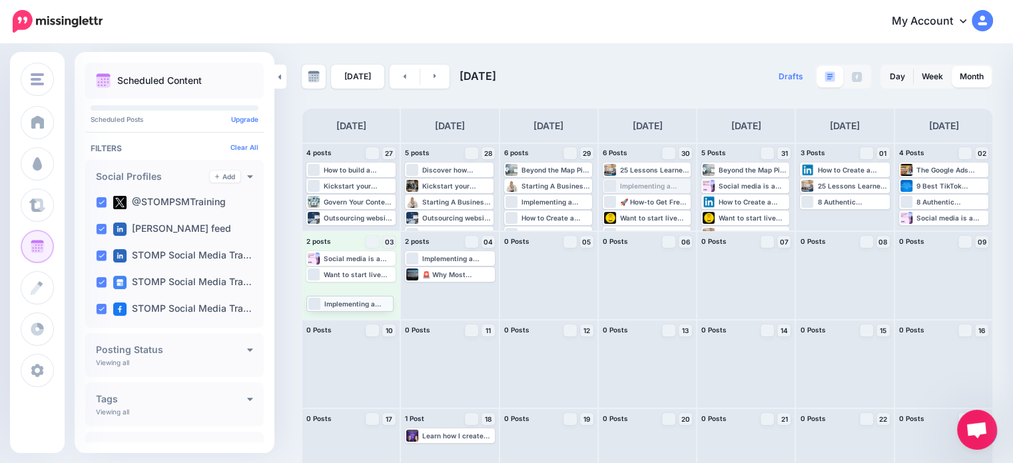
drag, startPoint x: 668, startPoint y: 189, endPoint x: 368, endPoint y: 306, distance: 322.3
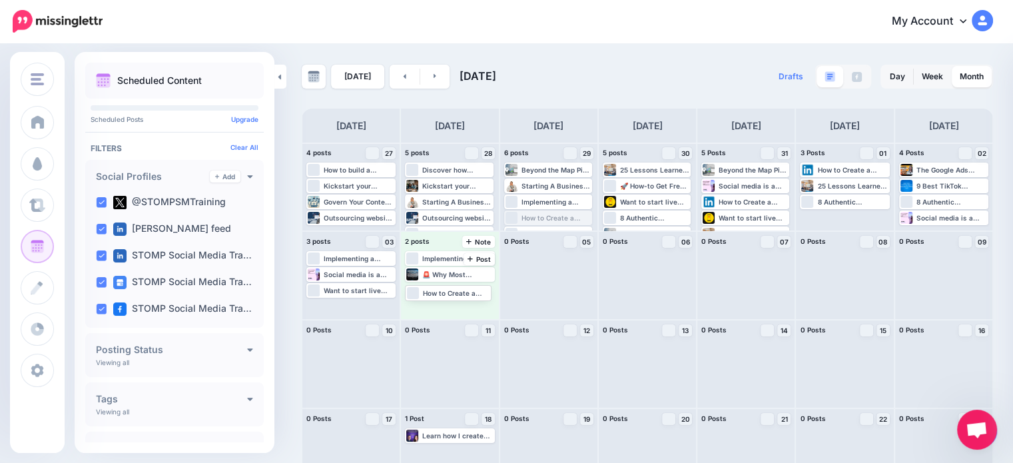
drag, startPoint x: 551, startPoint y: 212, endPoint x: 449, endPoint y: 253, distance: 109.7
drag, startPoint x: 445, startPoint y: 167, endPoint x: 338, endPoint y: 252, distance: 136.5
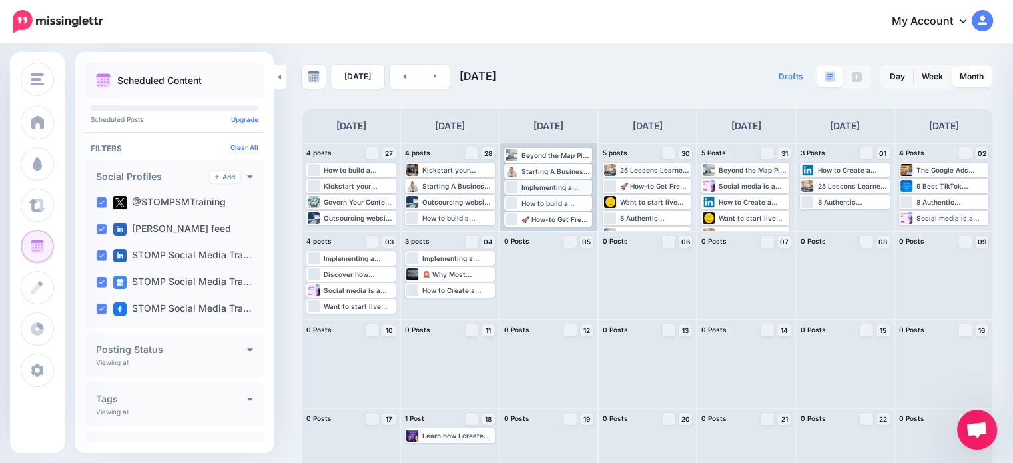
scroll to position [15, 0]
drag, startPoint x: 559, startPoint y: 219, endPoint x: 457, endPoint y: 316, distance: 140.4
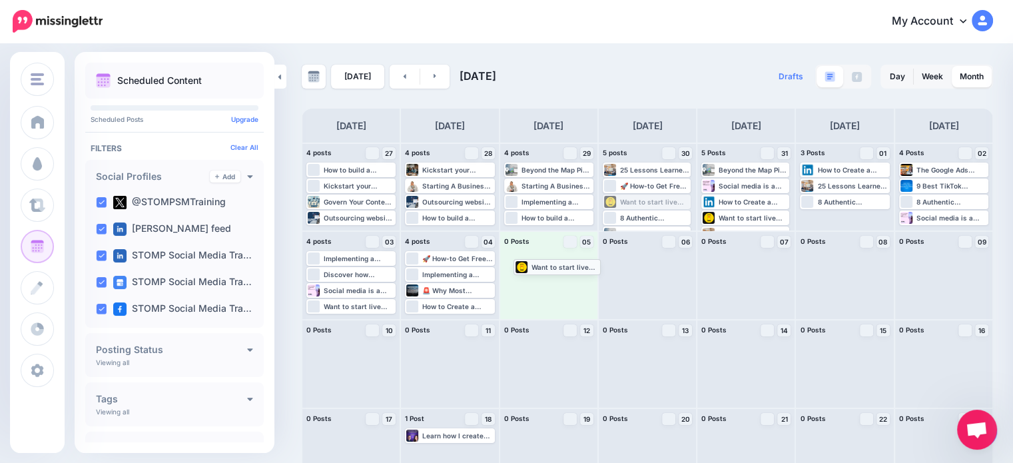
drag, startPoint x: 648, startPoint y: 198, endPoint x: 555, endPoint y: 262, distance: 113.4
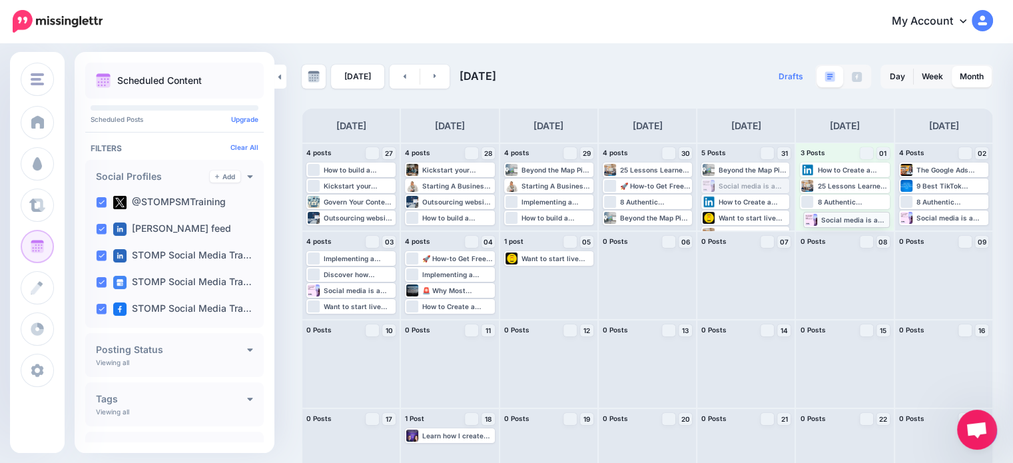
drag, startPoint x: 751, startPoint y: 189, endPoint x: 847, endPoint y: 222, distance: 101.5
click at [403, 79] on icon at bounding box center [404, 76] width 3 height 8
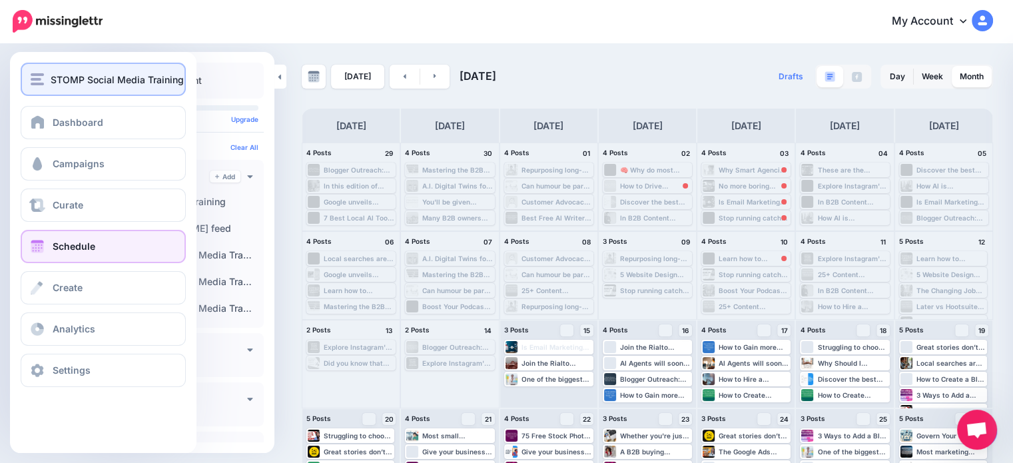
click at [40, 77] on img "button" at bounding box center [37, 79] width 13 height 12
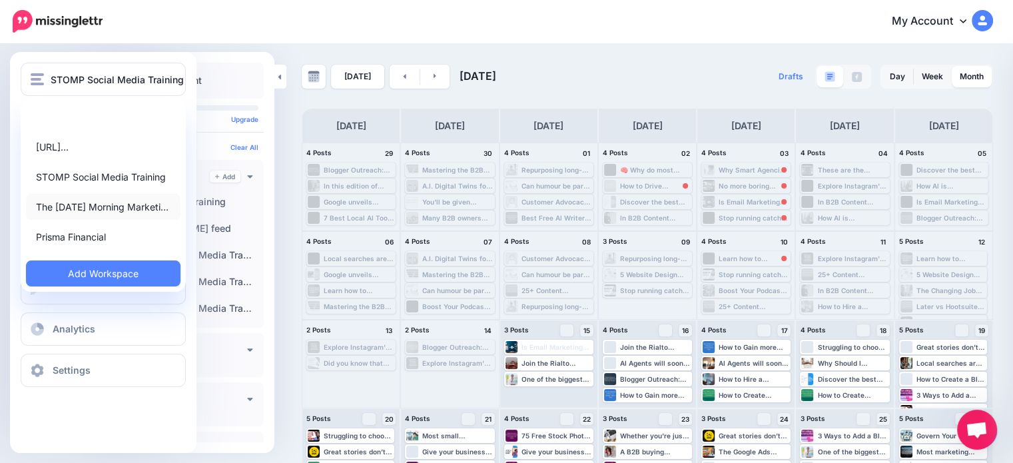
click at [51, 212] on link "The [DATE] Morning Marketi…" at bounding box center [103, 207] width 154 height 26
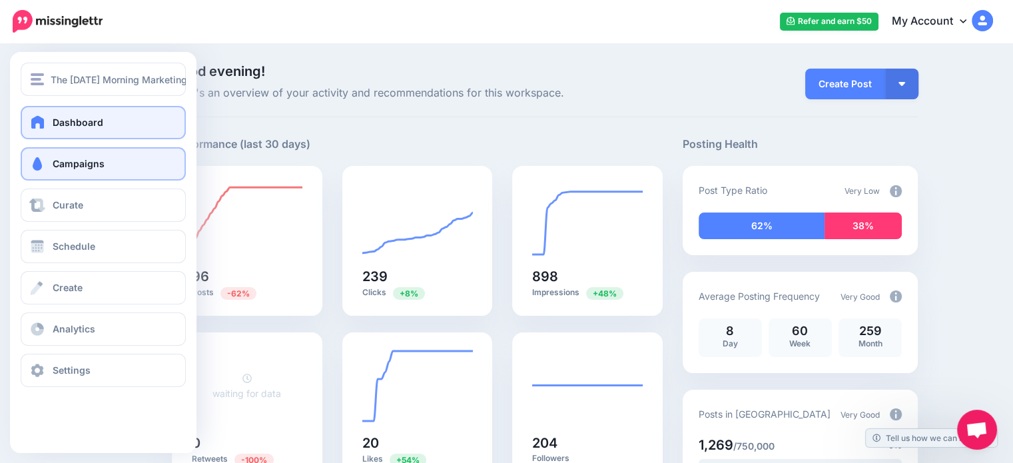
click at [93, 175] on link "Campaigns" at bounding box center [103, 163] width 165 height 33
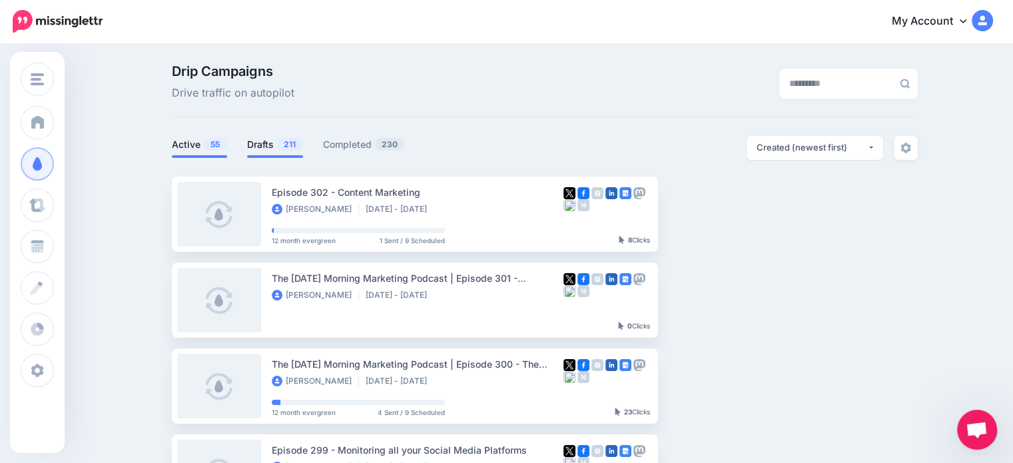
click at [288, 147] on span "211" at bounding box center [289, 144] width 25 height 13
